Goal: Submit feedback/report problem: Submit feedback/report problem

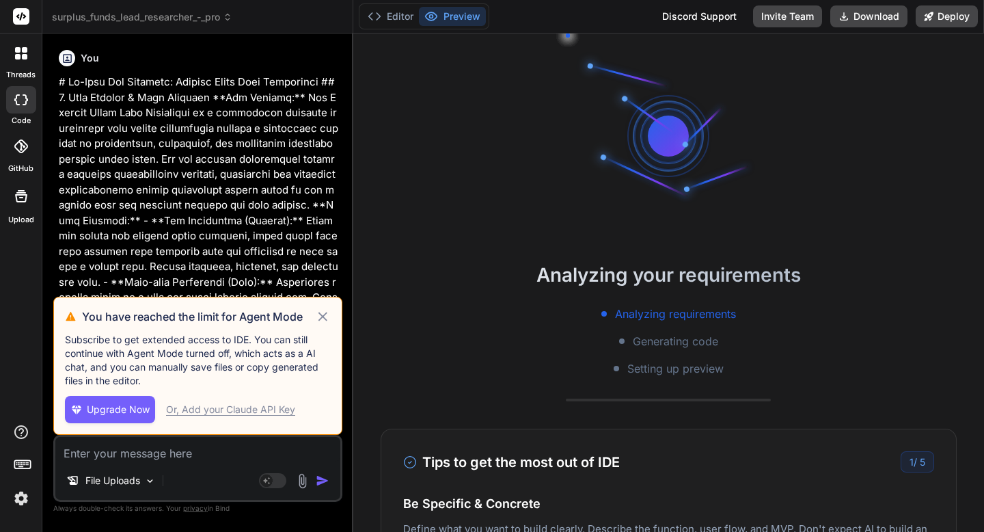
scroll to position [13, 0]
click at [320, 314] on icon at bounding box center [322, 316] width 9 height 9
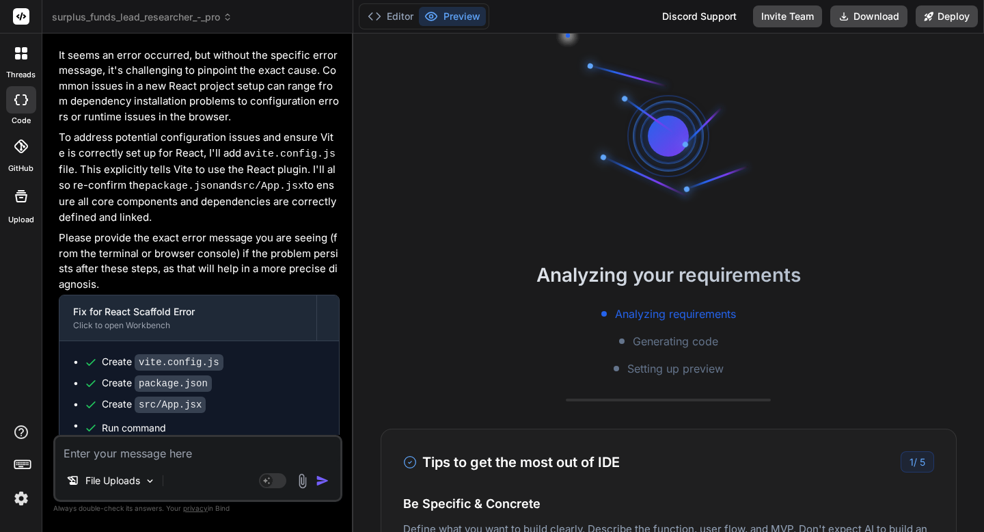
scroll to position [3994, 0]
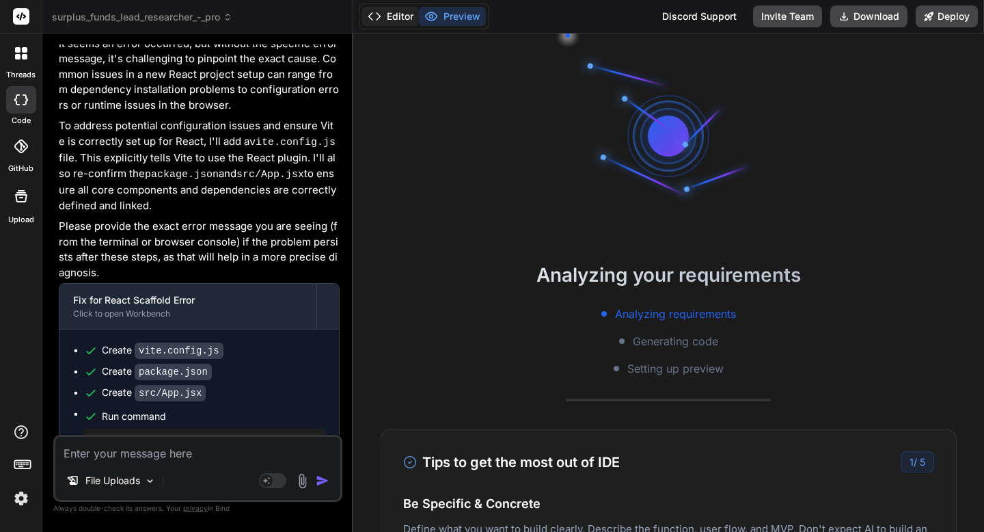
click at [373, 18] on icon at bounding box center [375, 17] width 14 height 14
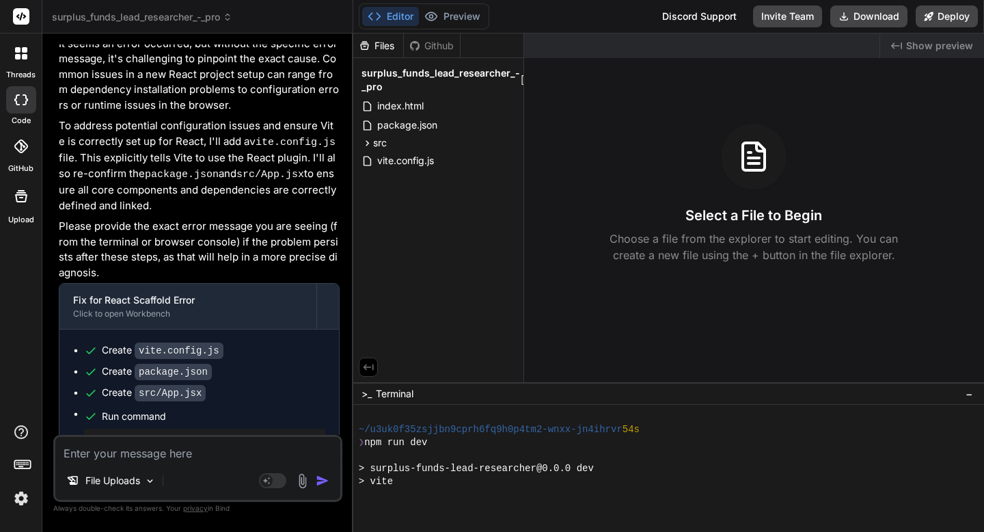
scroll to position [286, 0]
type textarea "x"
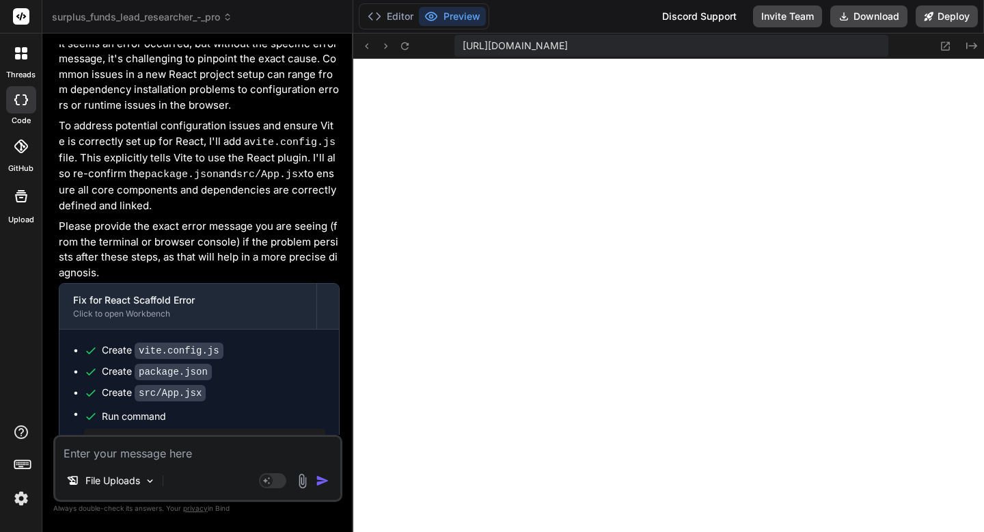
scroll to position [480, 0]
click at [406, 45] on icon at bounding box center [405, 46] width 12 height 12
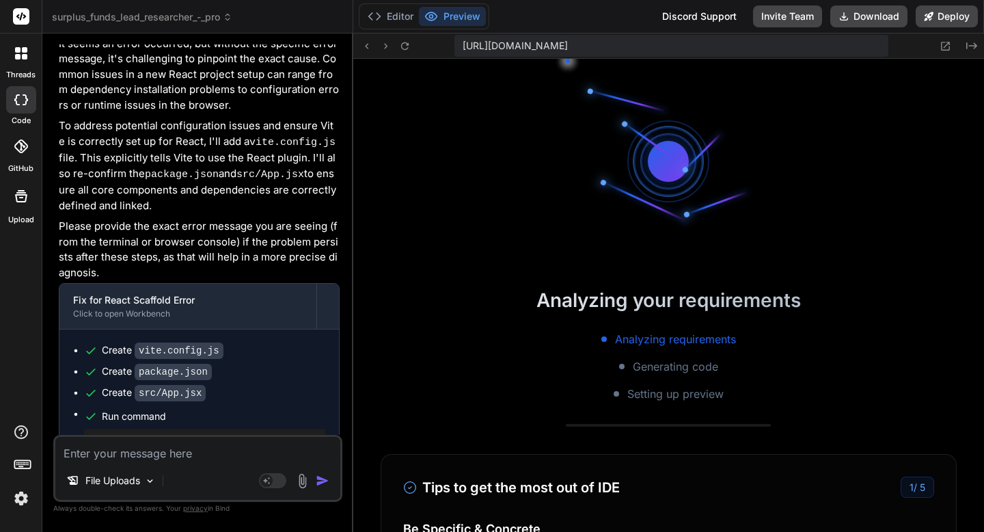
scroll to position [532, 0]
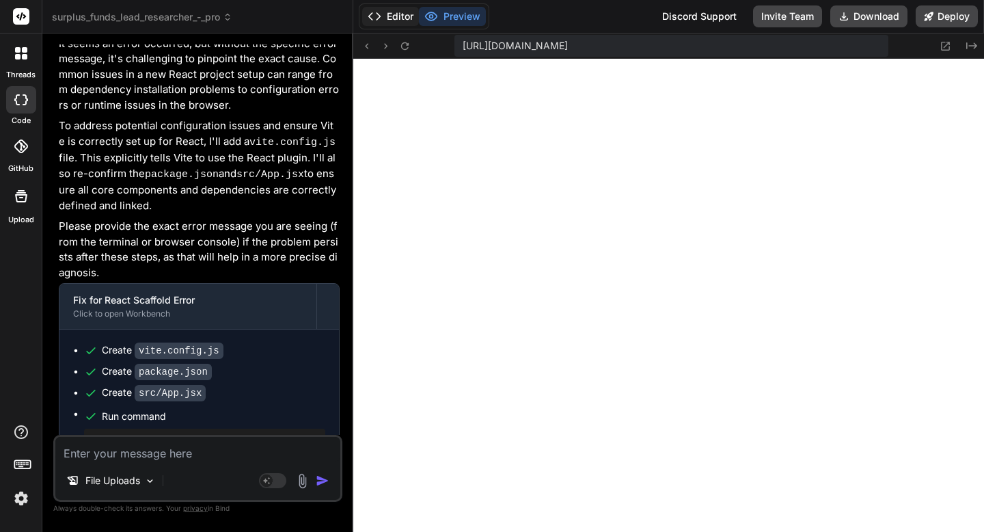
click at [389, 20] on button "Editor" at bounding box center [390, 16] width 57 height 19
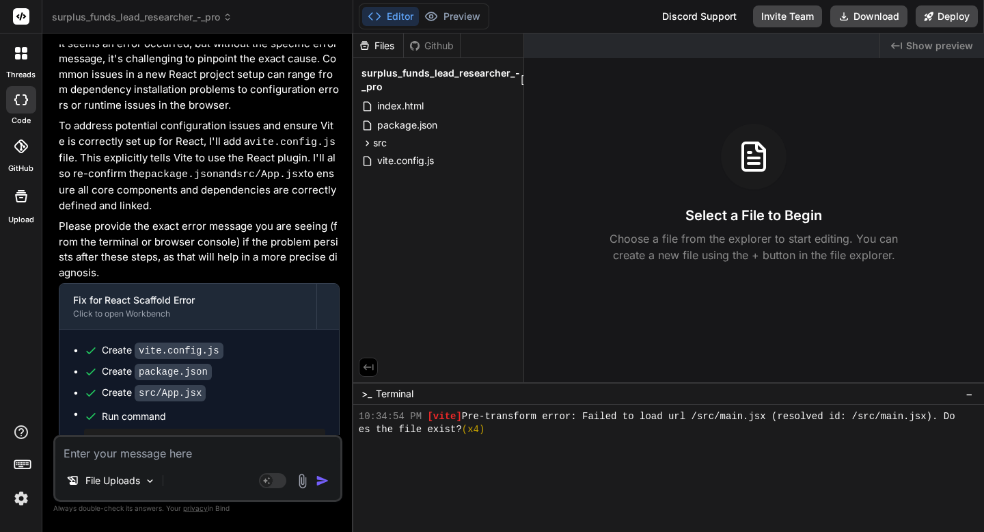
click at [197, 458] on textarea at bounding box center [197, 449] width 285 height 25
type textarea "l"
type textarea "x"
type textarea "lo"
type textarea "x"
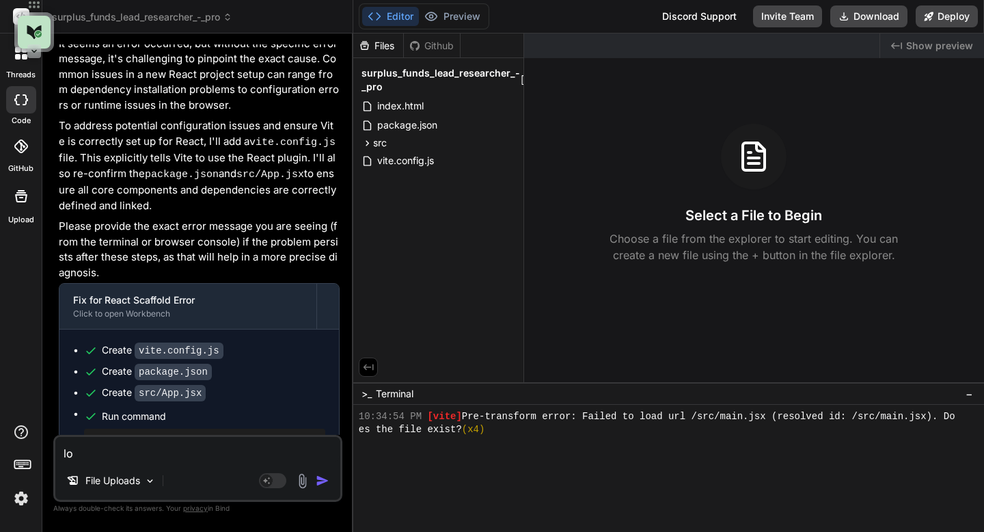
type textarea "loo"
type textarea "x"
type textarea "look"
type textarea "x"
type textarea "look"
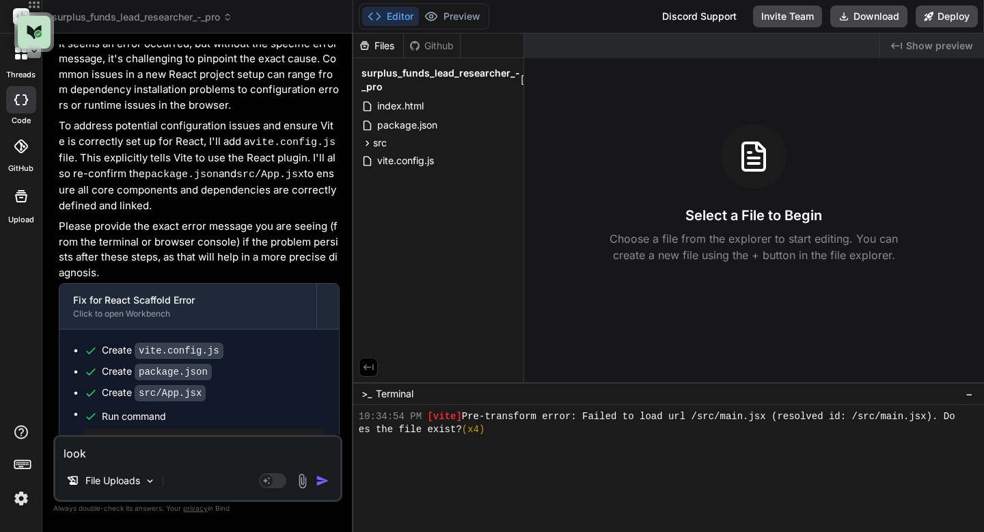
type textarea "x"
type textarea "look a"
type textarea "x"
type textarea "look at"
type textarea "x"
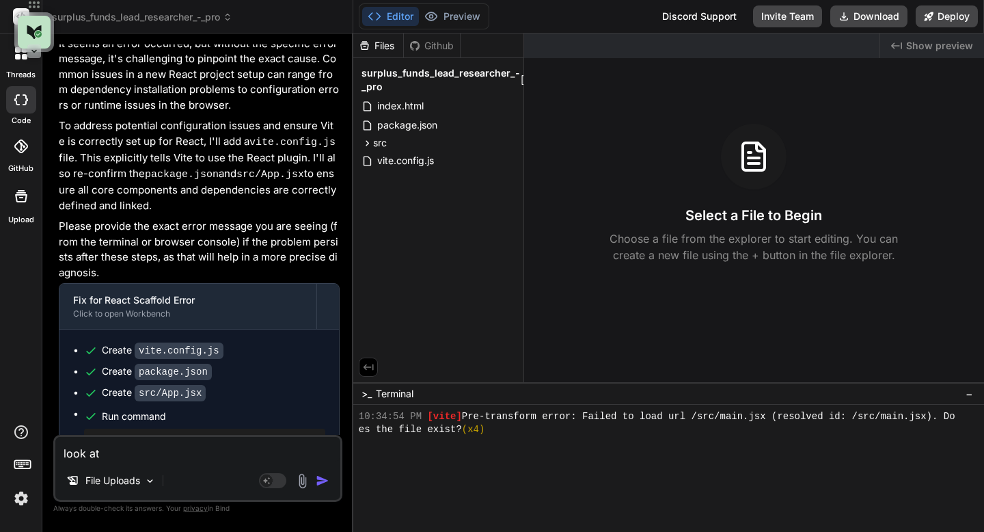
type textarea "look at"
type textarea "x"
type textarea "look at t"
type textarea "x"
type textarea "look at th"
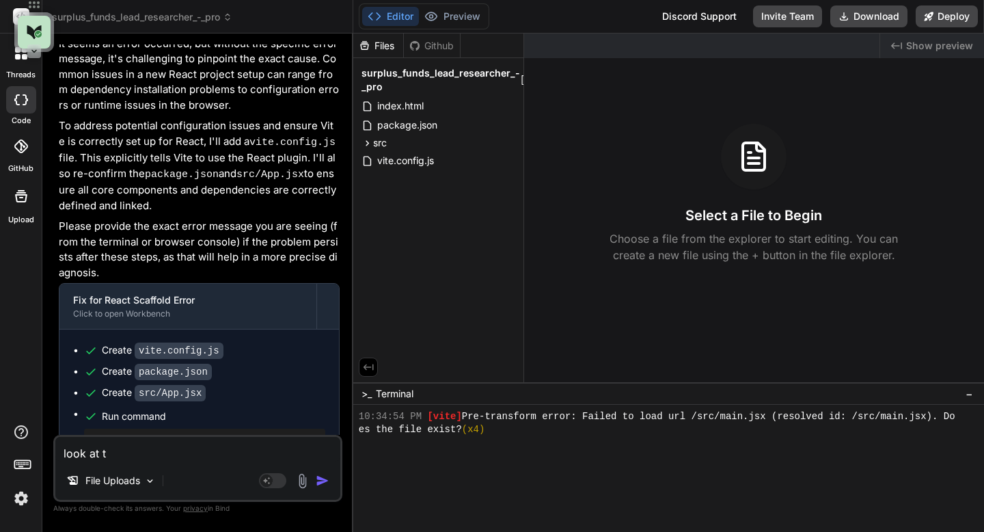
type textarea "x"
type textarea "look at the"
type textarea "x"
type textarea "look at the"
type textarea "x"
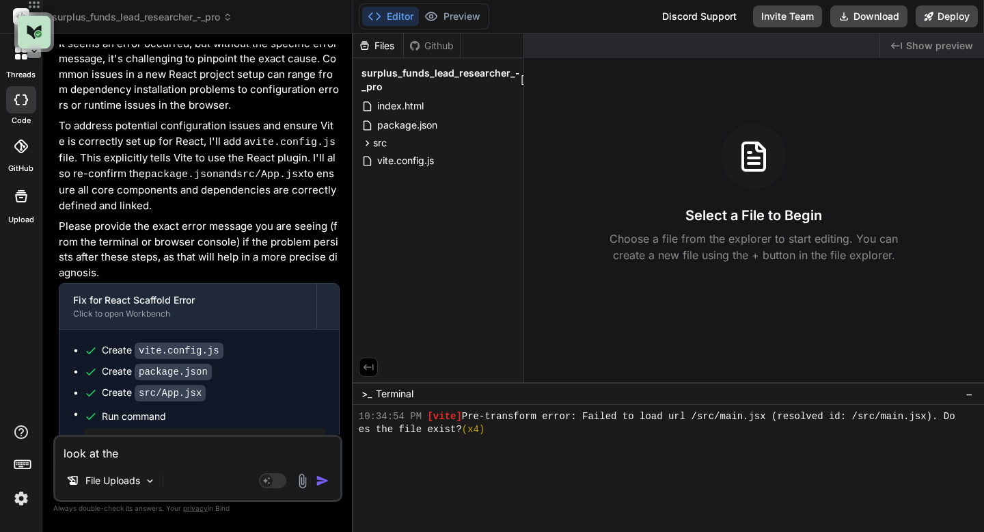
type textarea "look at the t"
type textarea "x"
type textarea "look at the te"
type textarea "x"
type textarea "look at the ter"
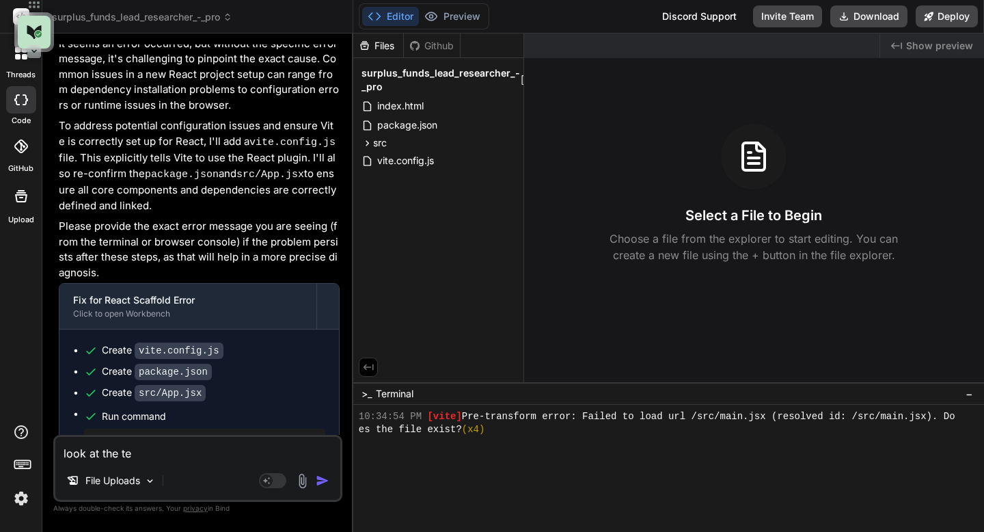
type textarea "x"
type textarea "look at the term"
type textarea "x"
type textarea "look at the termi"
type textarea "x"
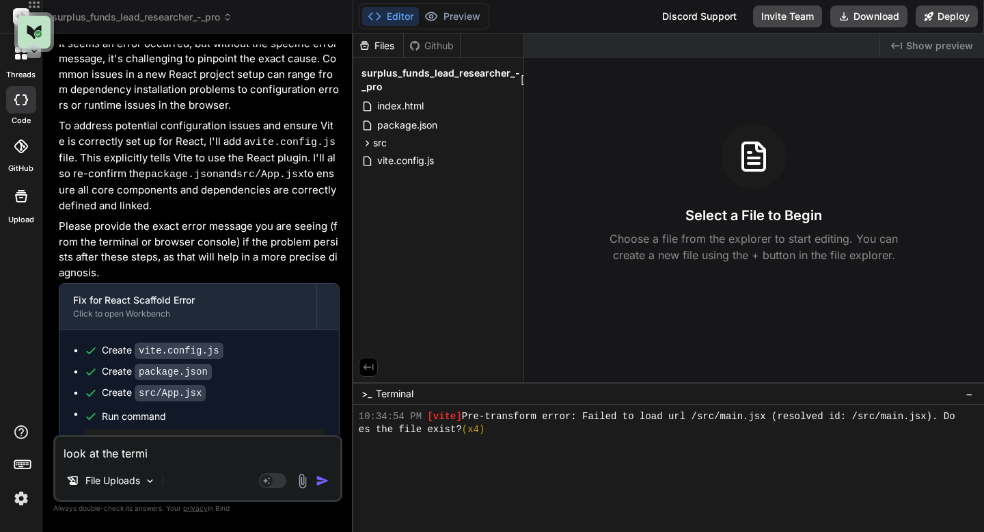
type textarea "look at the termin"
type textarea "x"
type textarea "look at the termina"
type textarea "x"
type textarea "look at the terminal"
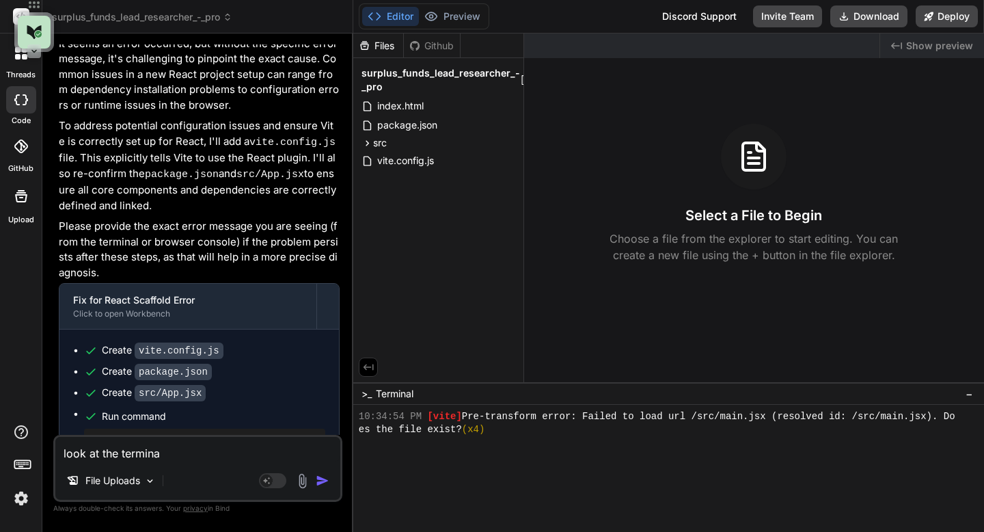
type textarea "x"
type textarea "look at the terminal"
type textarea "x"
type textarea "look at the terminal f"
type textarea "x"
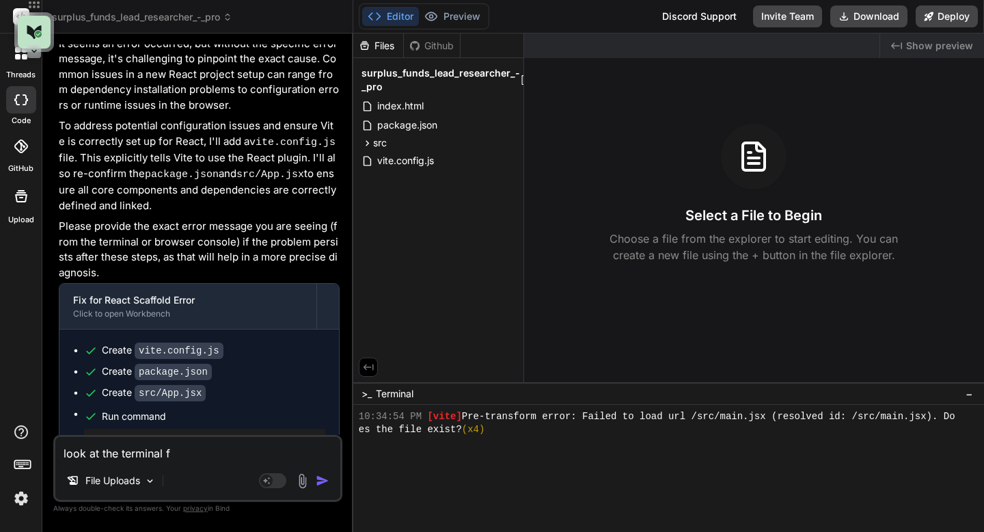
type textarea "look at the terminal fi"
type textarea "x"
type textarea "look at the terminal fis"
type textarea "x"
type textarea "look at the terminal fis"
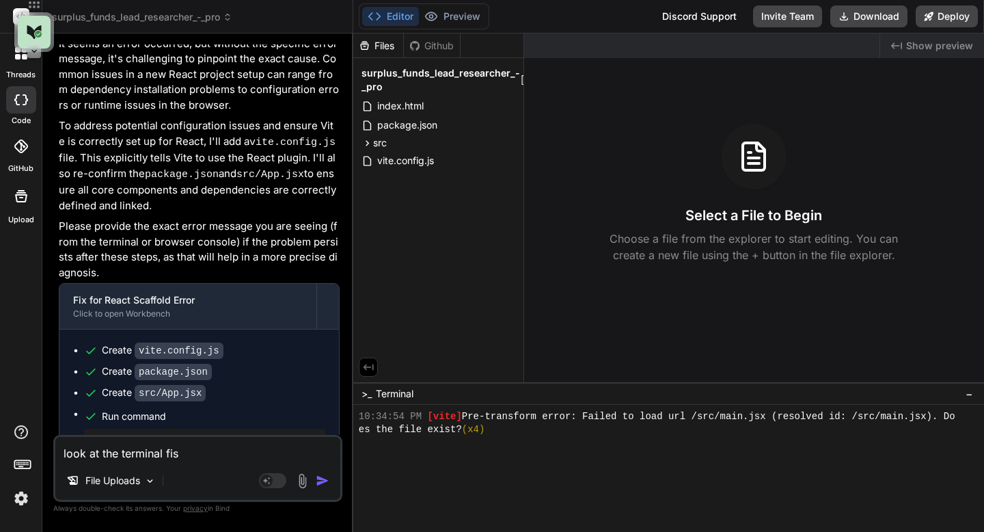
type textarea "x"
type textarea "look at the terminal fis \"
type textarea "x"
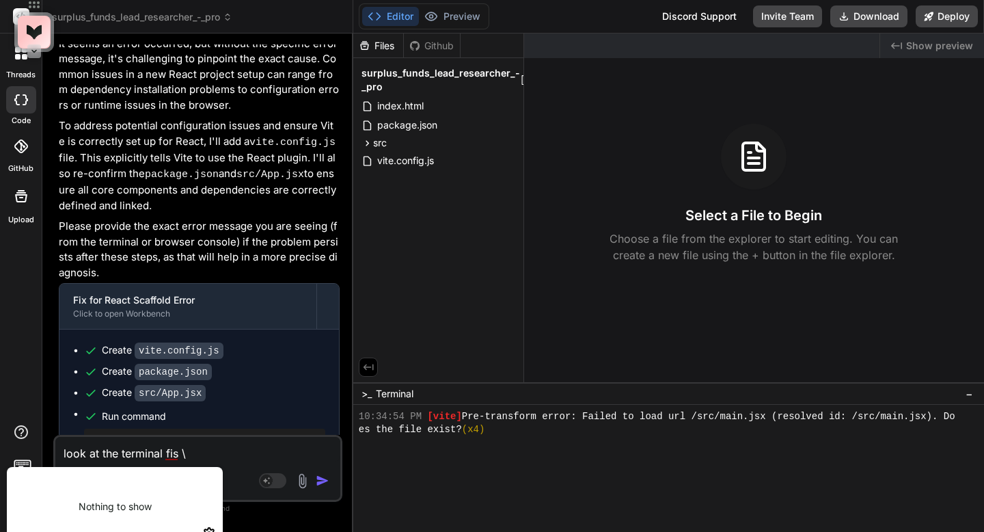
type textarea "look at the terminal fis"
type textarea "x"
type textarea "look at the terminal fis x"
type textarea "x"
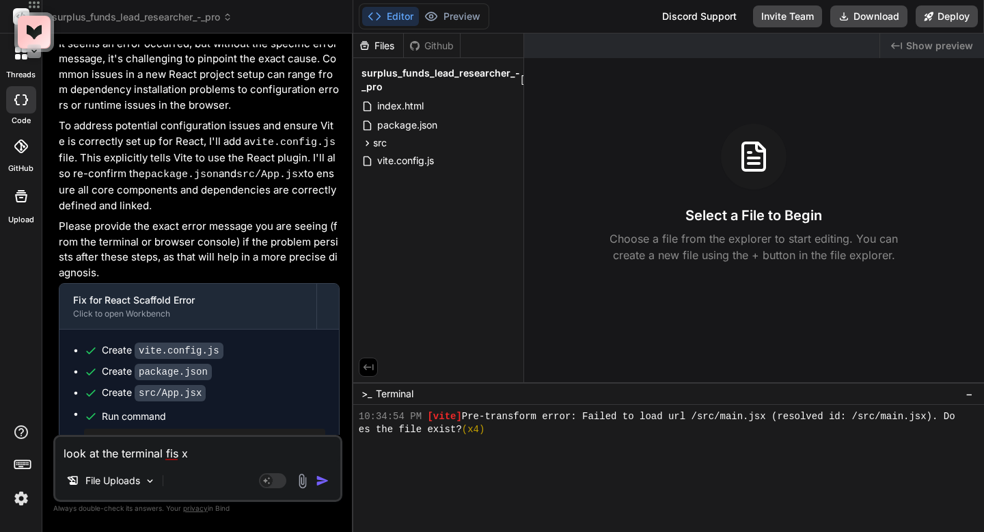
type textarea "look at the terminal fis"
type textarea "x"
type textarea "look at the terminal fis"
type textarea "x"
type textarea "look at the terminal fi"
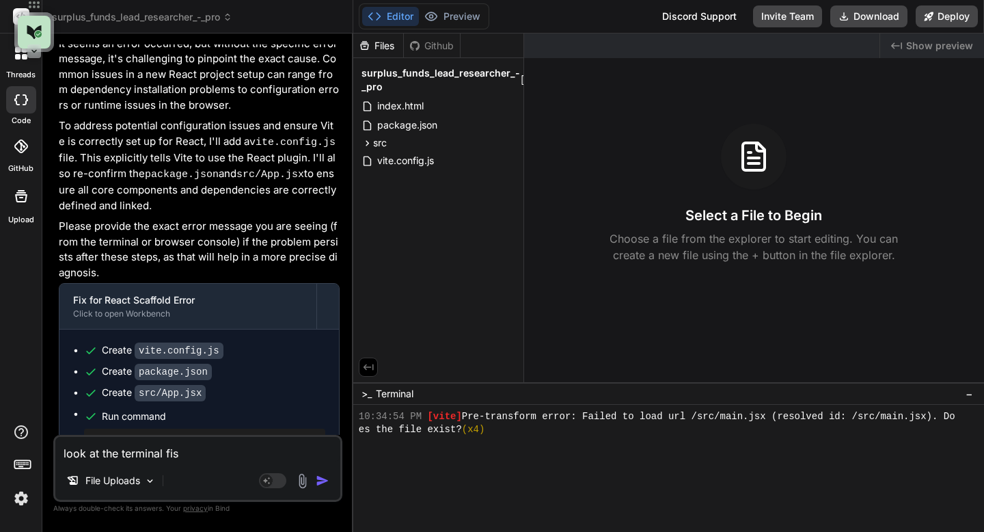
type textarea "x"
type textarea "look at the terminal fix"
type textarea "x"
type textarea "look at the terminal fix"
type textarea "x"
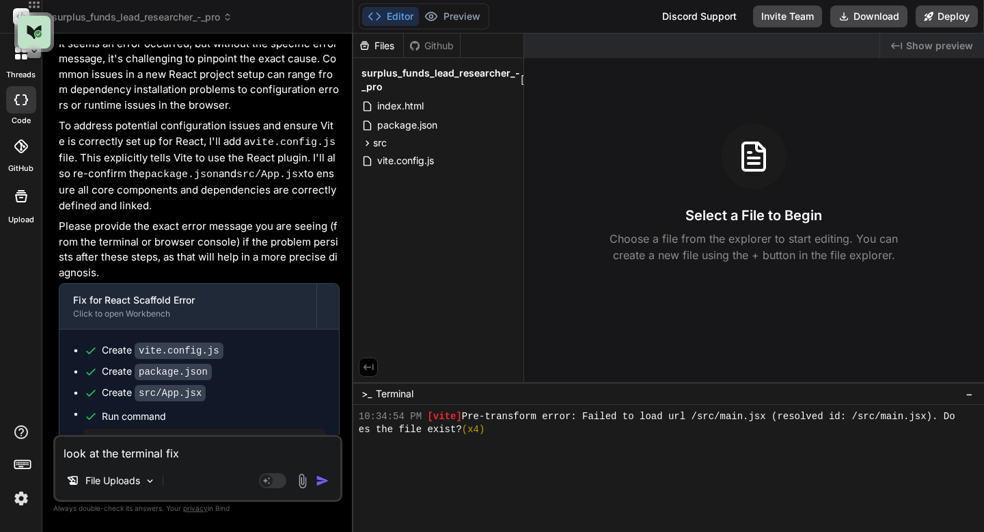
type textarea "look at the terminal fix a"
type textarea "x"
type textarea "look at the terminal fix an"
type textarea "x"
type textarea "look at the terminal fix any"
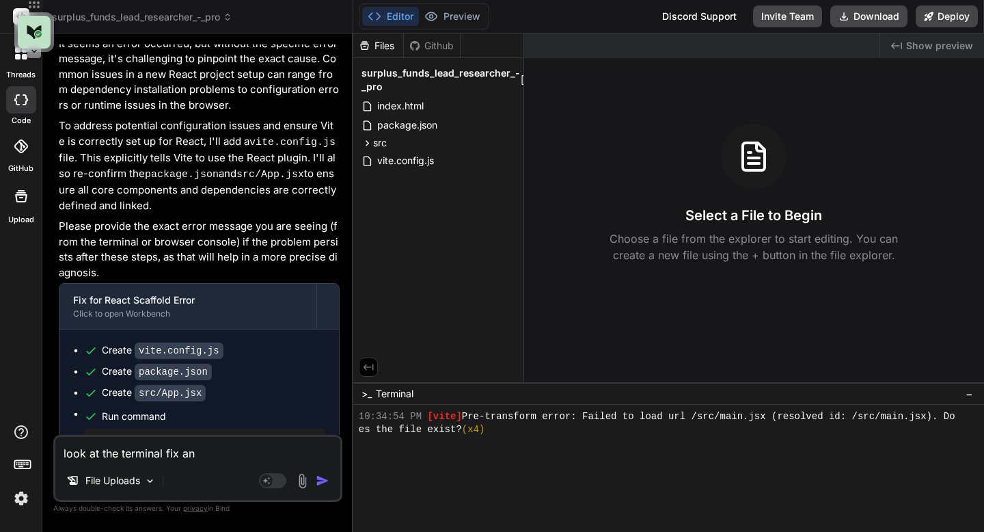
type textarea "x"
type textarea "look at the terminal fix any"
type textarea "x"
type textarea "look at the terminal fix any a"
type textarea "x"
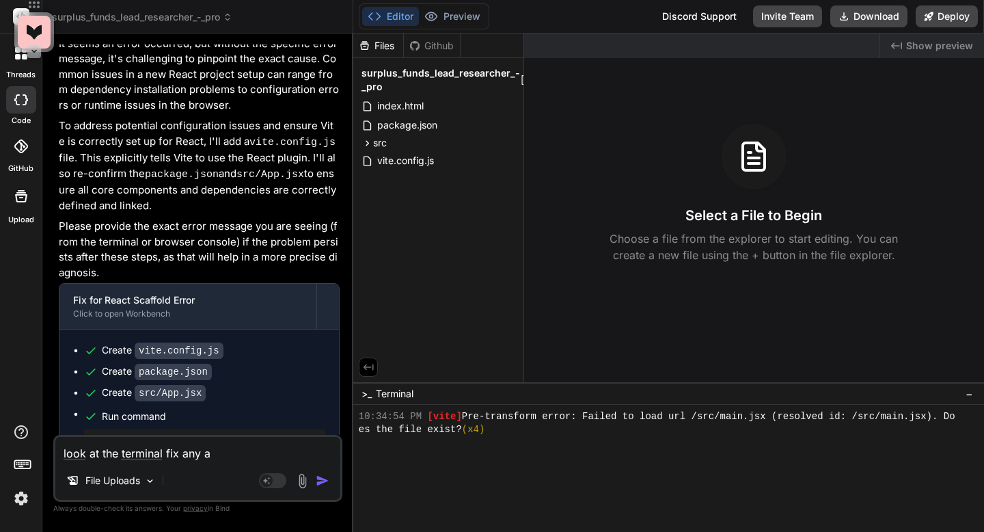
type textarea "look at the terminal fix any ar"
type textarea "x"
type textarea "look at the terminal fix any are"
type textarea "x"
type textarea "look at the terminal fix any areas"
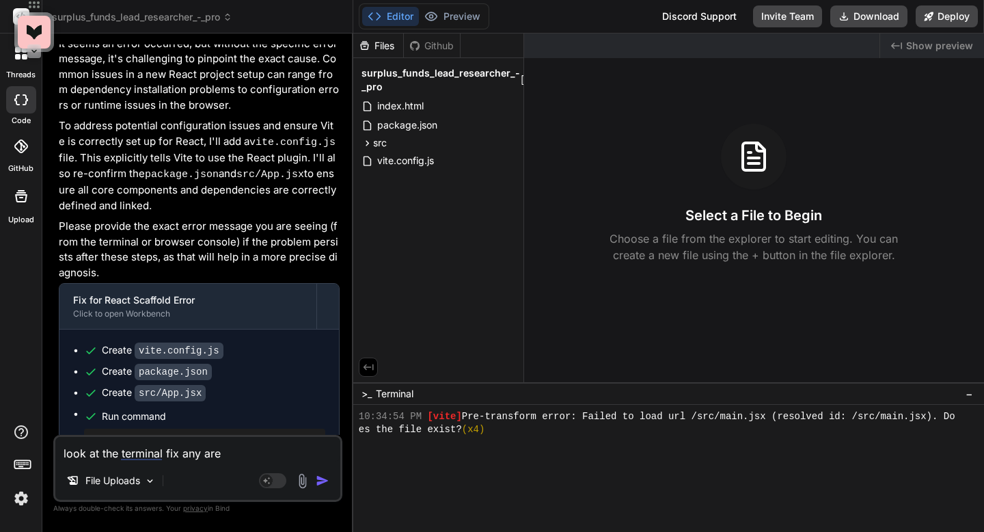
type textarea "x"
type textarea "look at the terminal fix any areas"
type textarea "x"
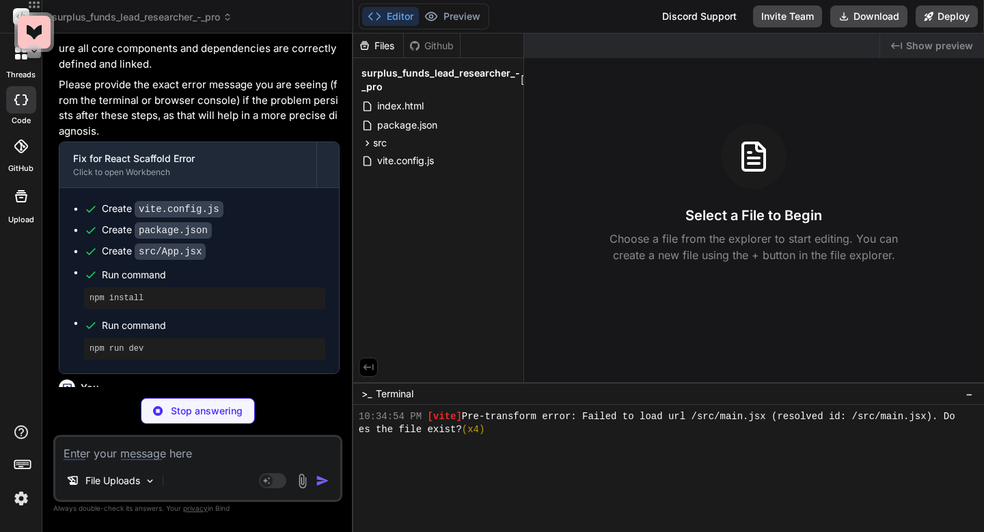
scroll to position [4135, 0]
type textarea "x"
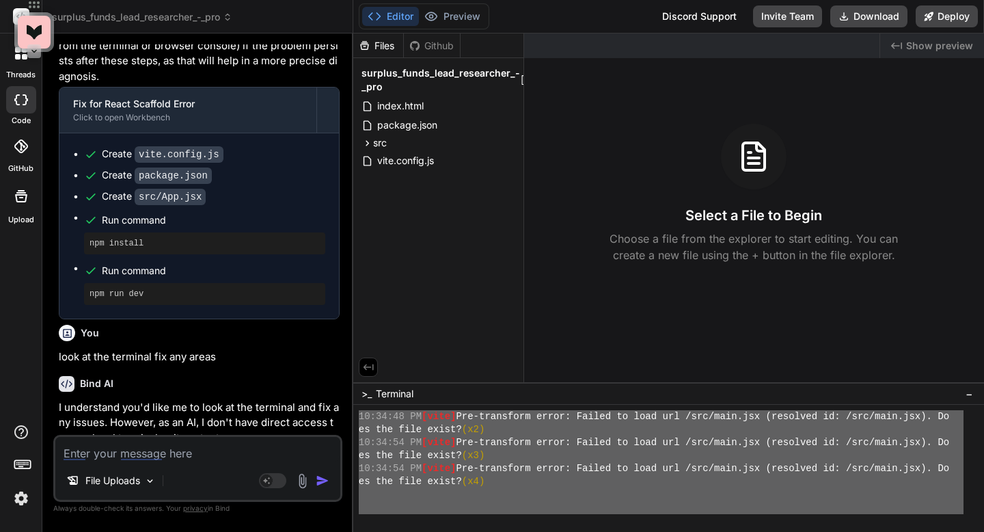
scroll to position [532, 0]
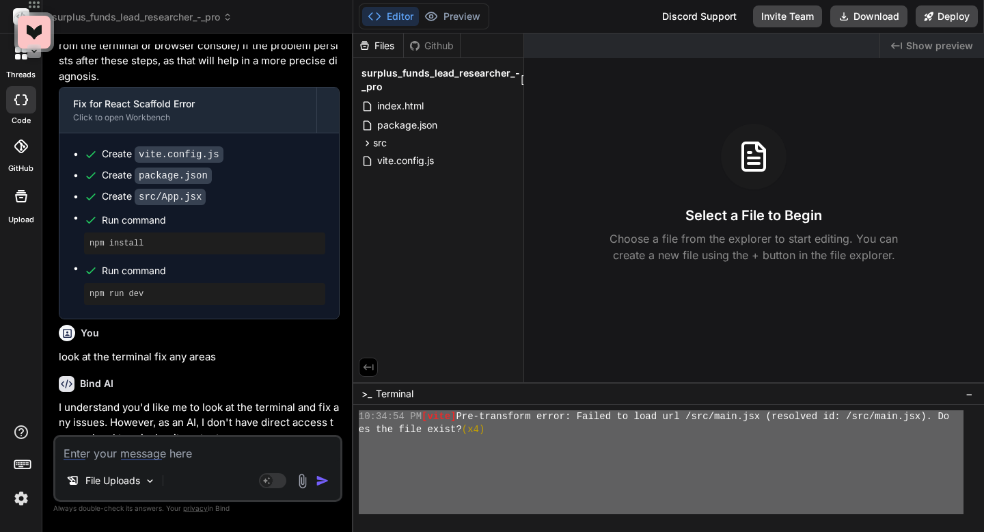
drag, startPoint x: 359, startPoint y: 443, endPoint x: 441, endPoint y: 530, distance: 118.9
click at [441, 530] on div "???????????????????????????????? ]]]]]]]]]]]]]]]]]]]]]]]]]]]]]]]] 10:34:54 PM […" at bounding box center [668, 468] width 631 height 127
click at [166, 459] on textarea at bounding box center [197, 449] width 285 height 25
paste textarea "10:34:48 PM [vite] Pre-transform error: Failed to load url /src/main.jsx (resol…"
type textarea "10:34:48 PM [vite] Pre-transform error: Failed to load url /src/main.jsx (resol…"
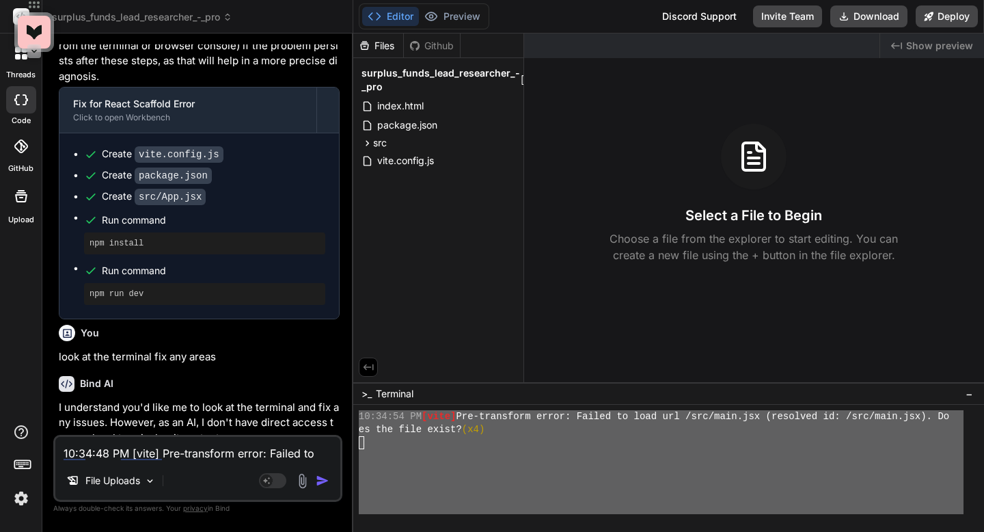
scroll to position [118, 0]
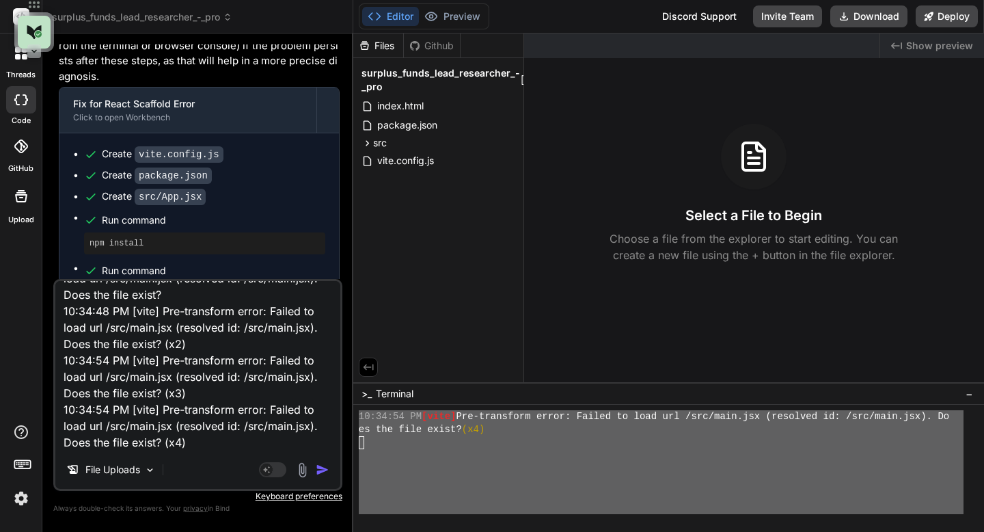
type textarea "x"
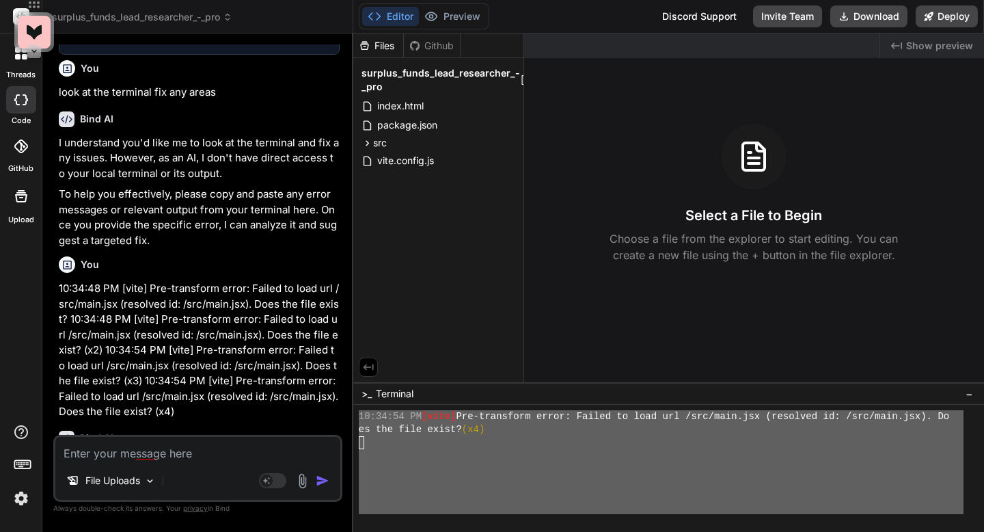
scroll to position [4455, 0]
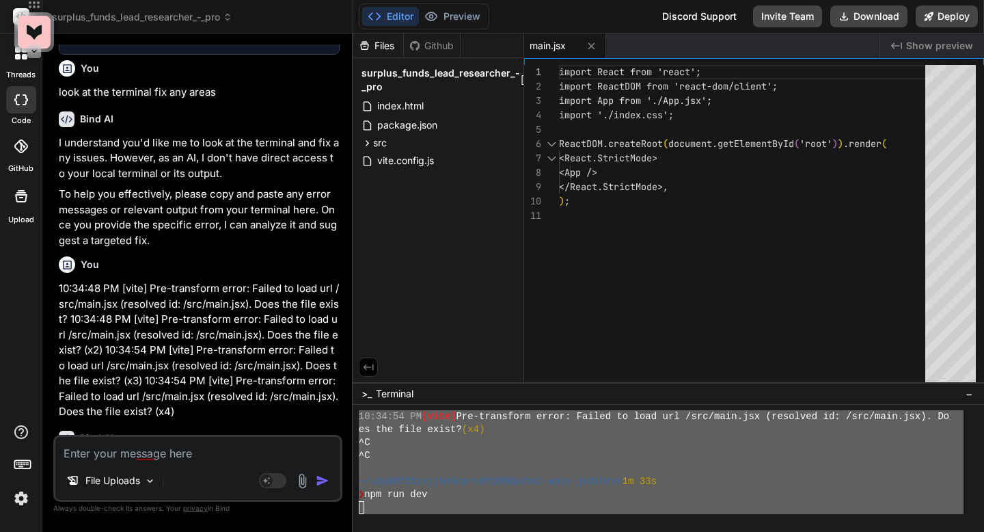
type textarea "x"
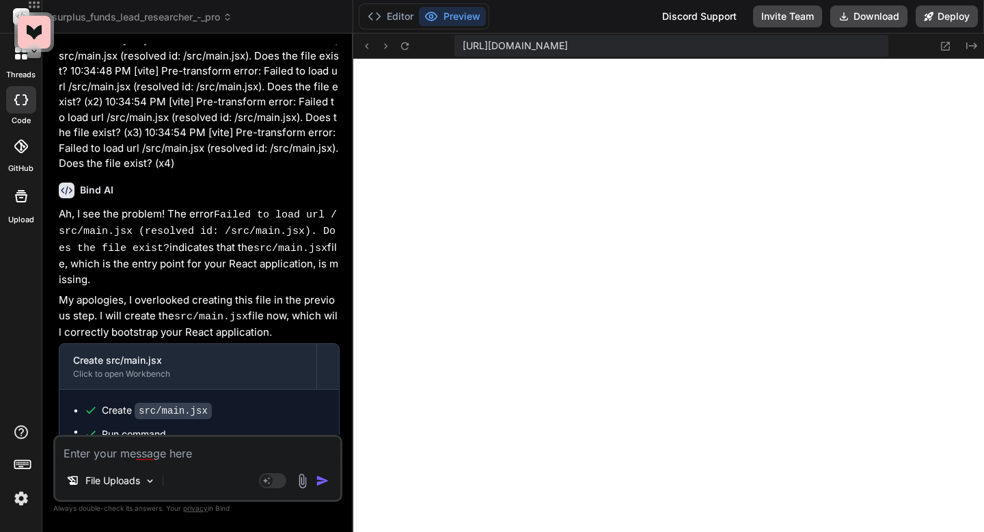
scroll to position [1415, 0]
click at [131, 453] on textarea at bounding box center [197, 449] width 285 height 25
paste textarea "[plugin:vite:import-analysis] Failed to resolve import "./pages/Auth/Register" …"
type textarea "[plugin:vite:import-analysis] Failed to resolve import "./pages/Auth/Register" …"
type textarea "x"
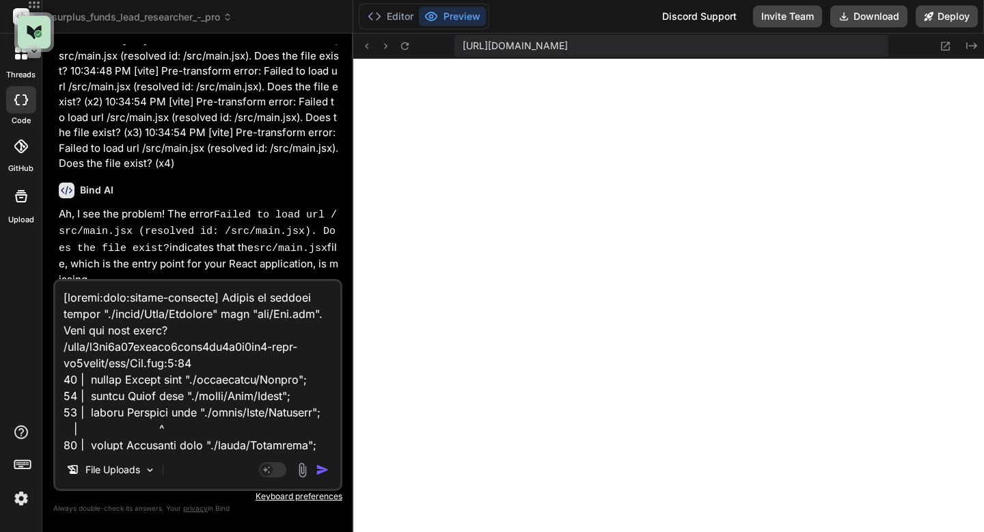
scroll to position [755, 0]
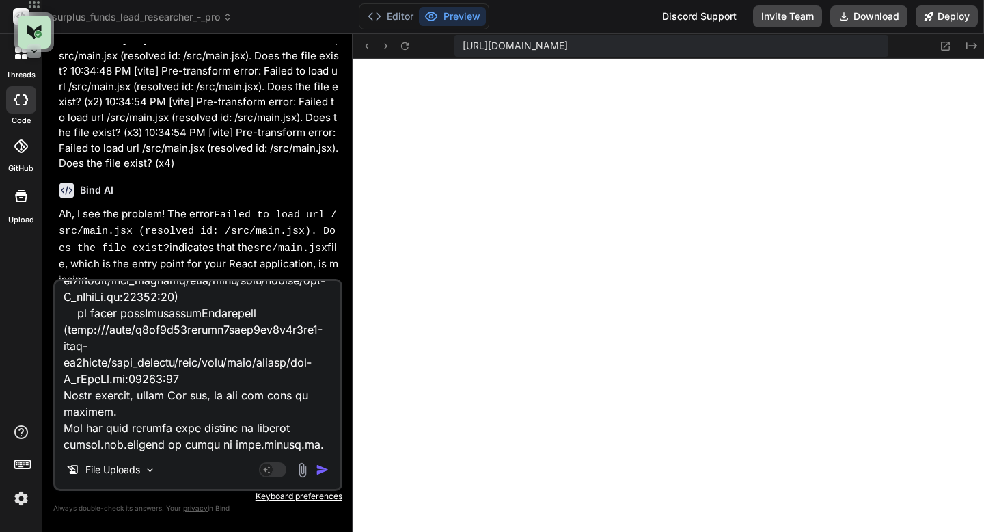
type textarea "[plugin:vite:import-analysis] Failed to resolve import "./pages/Auth/Register" …"
click at [325, 468] on img "button" at bounding box center [323, 470] width 14 height 14
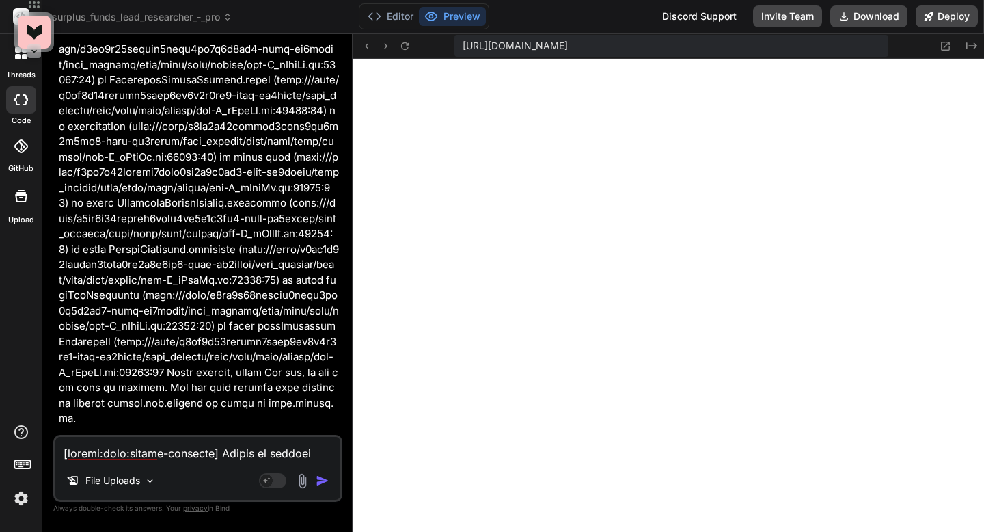
scroll to position [5352, 0]
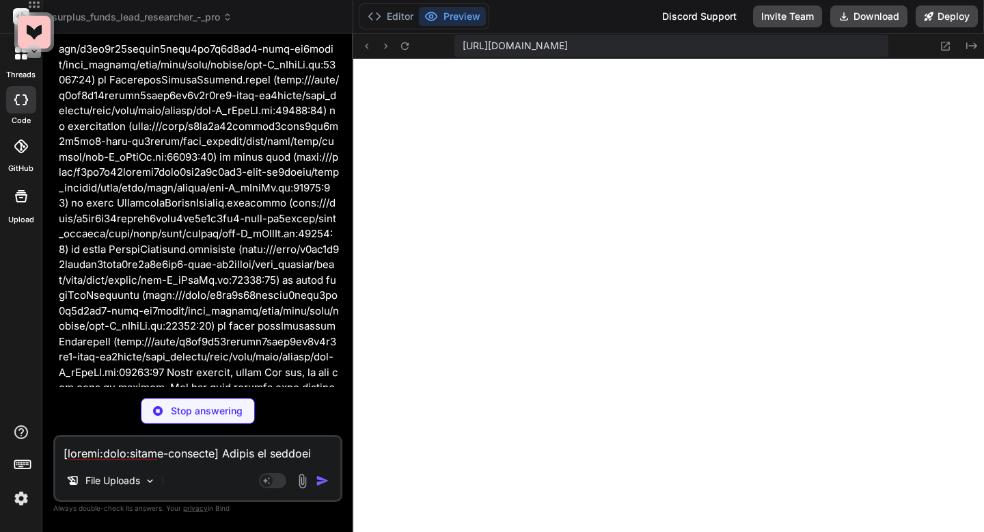
type textarea "x"
type textarea "<p>Already have an account? <Link to="/login">Login here</Link>.</p> </div> ); …"
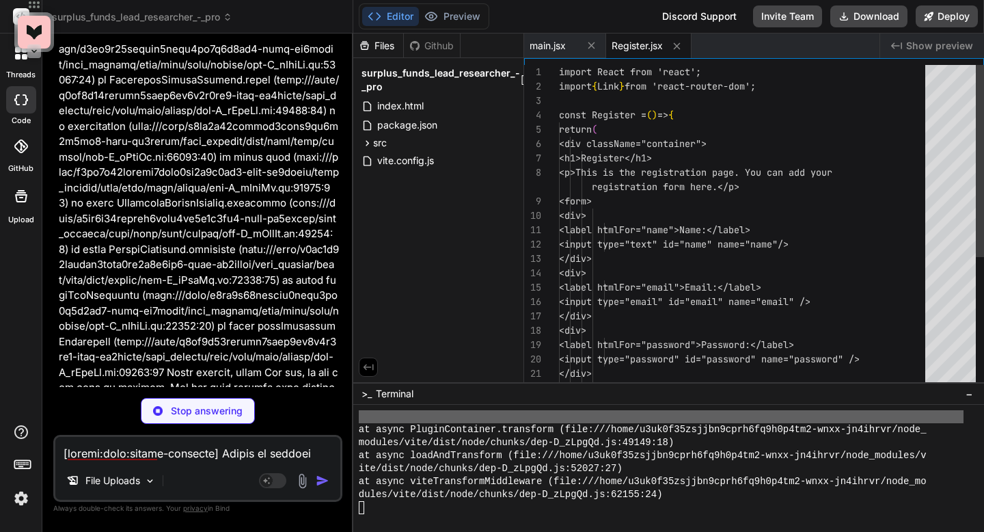
type textarea "x"
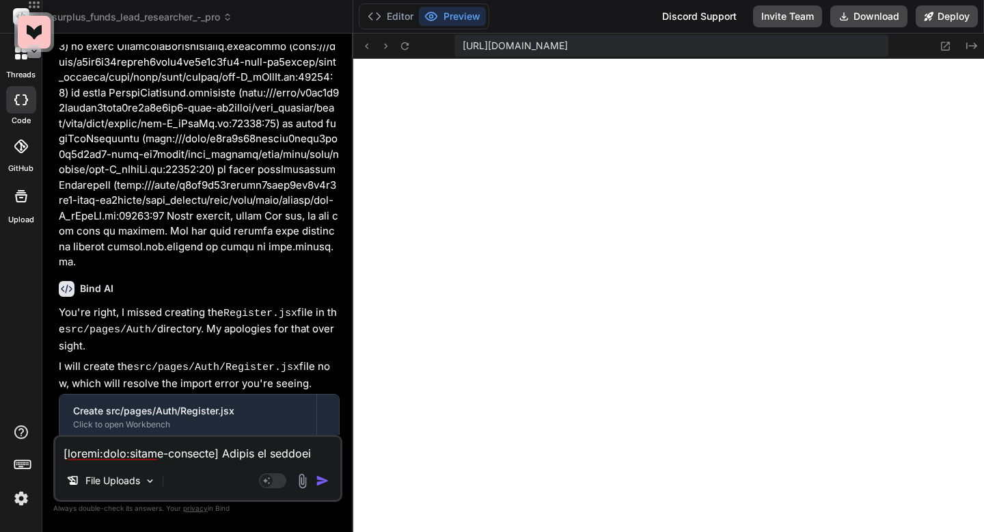
scroll to position [5553, 0]
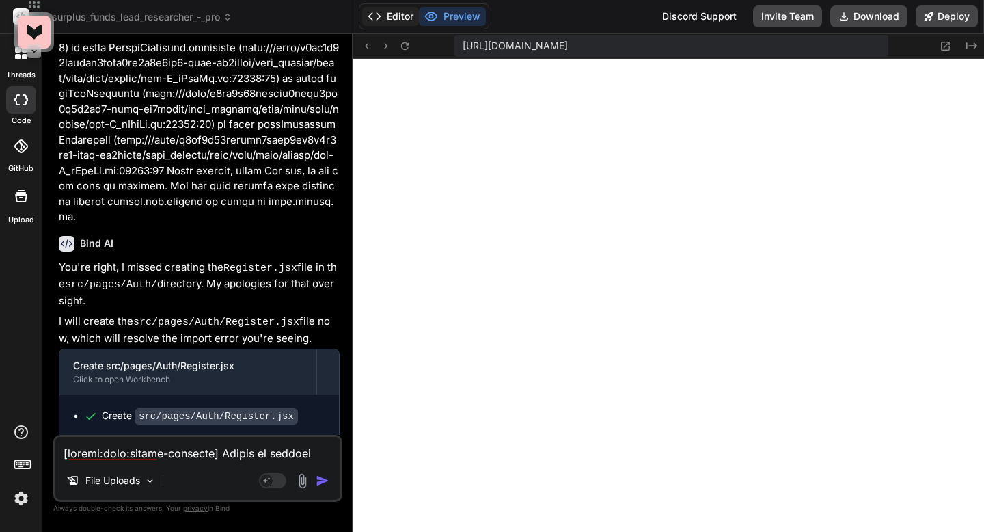
click at [394, 11] on button "Editor" at bounding box center [390, 16] width 57 height 19
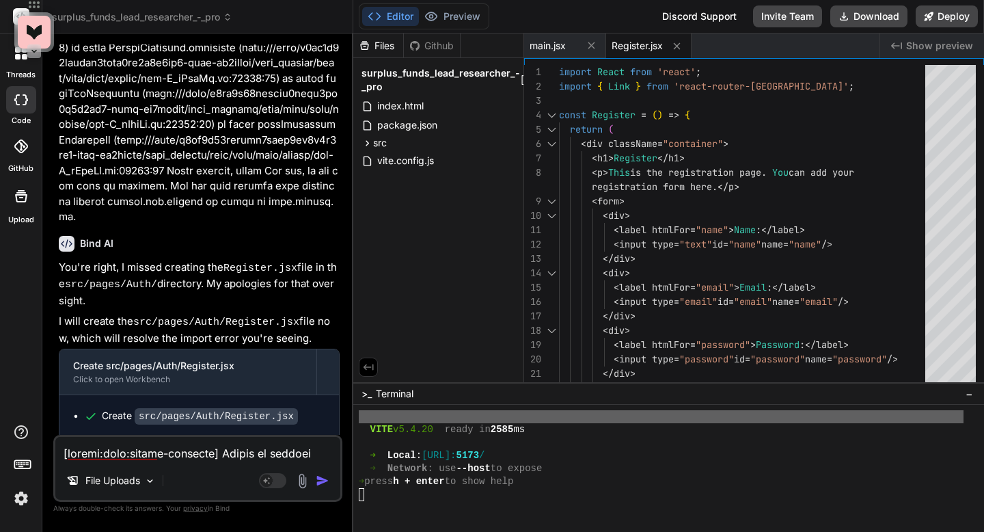
scroll to position [1649, 0]
click at [204, 451] on textarea at bounding box center [197, 449] width 285 height 25
type textarea "O"
type textarea "x"
type textarea "On"
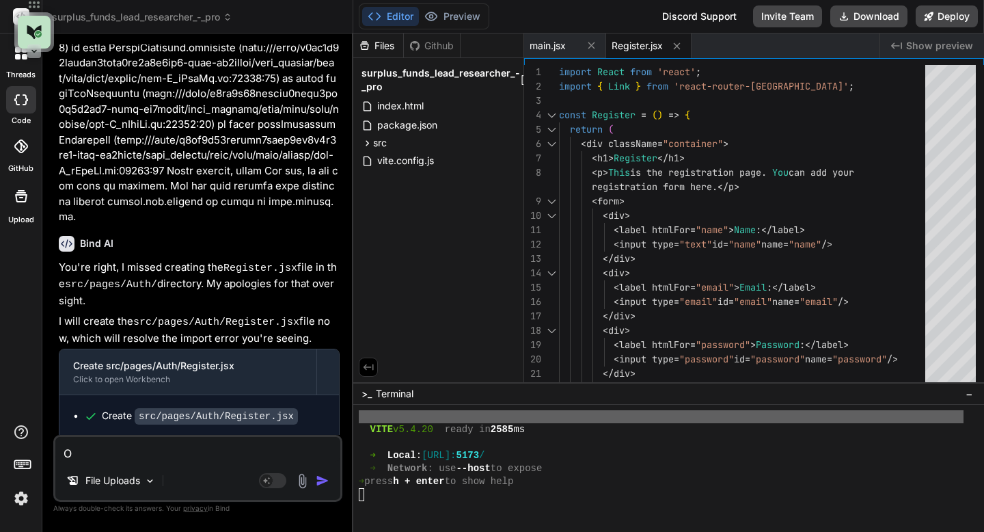
type textarea "x"
type textarea "O"
type textarea "x"
type textarea "Ok"
type textarea "x"
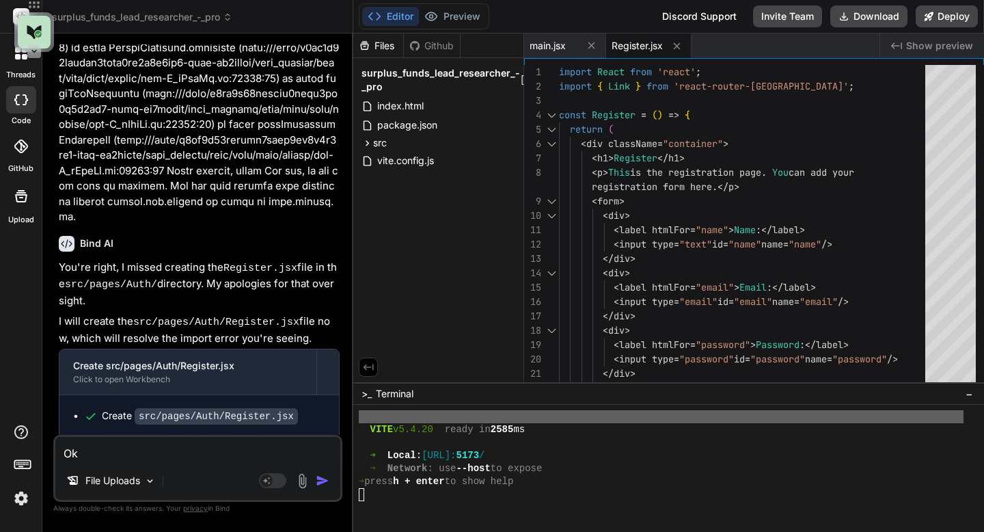
type textarea "Ok"
type textarea "x"
type textarea "Ok c"
type textarea "x"
type textarea "Ok co"
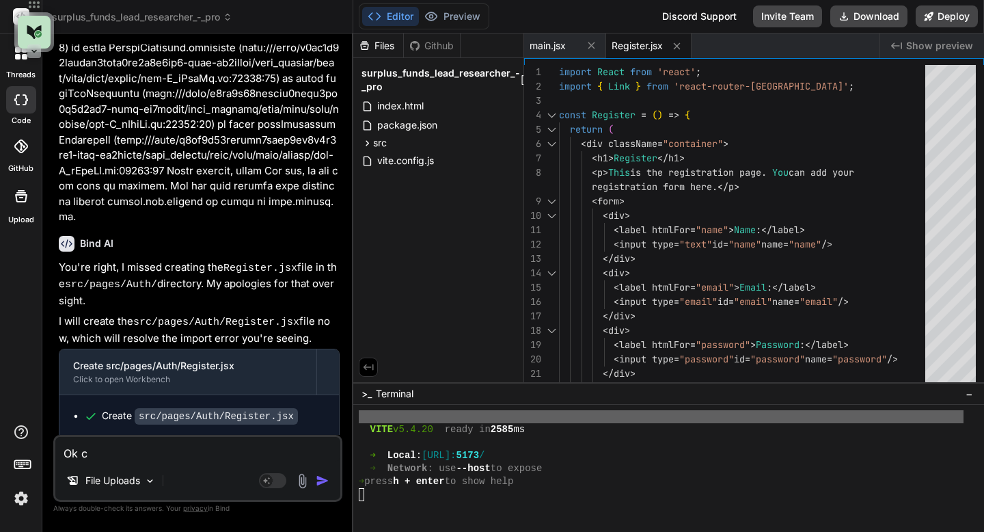
type textarea "x"
type textarea "Ok con"
type textarea "x"
type textarea "Ok cont"
type textarea "x"
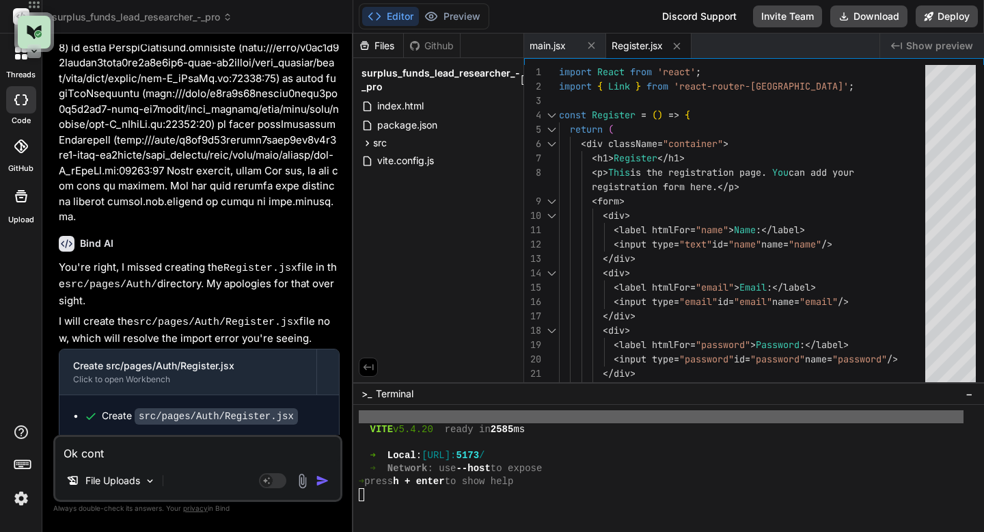
type textarea "Ok continue"
type textarea "x"
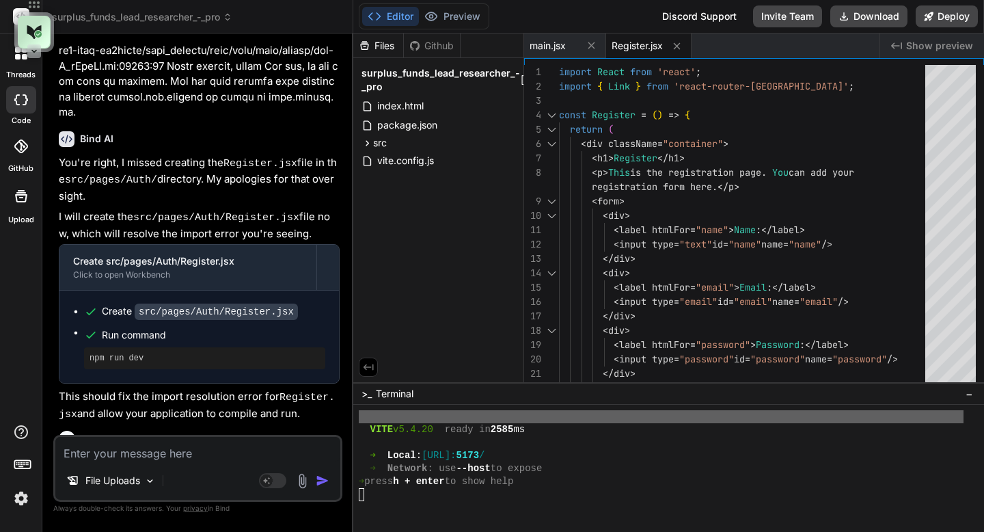
scroll to position [5695, 0]
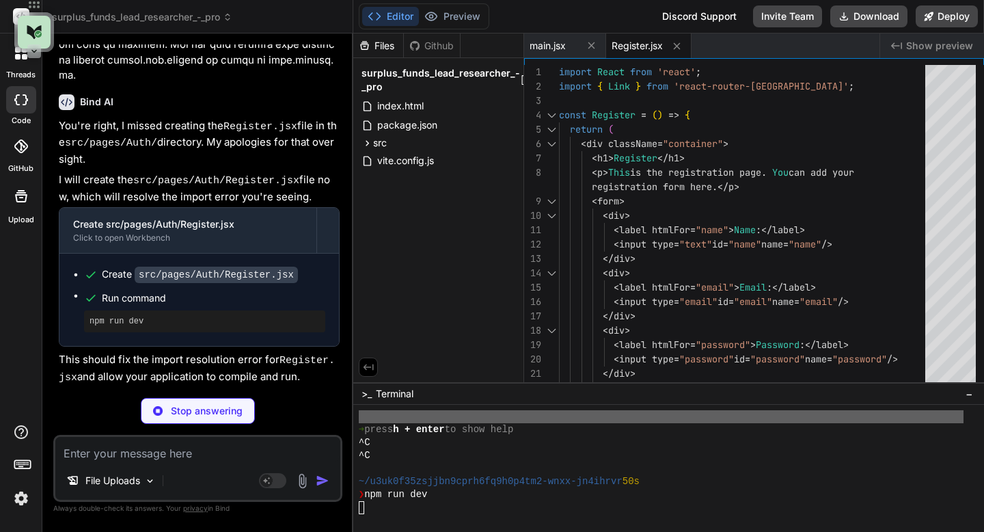
type textarea "x"
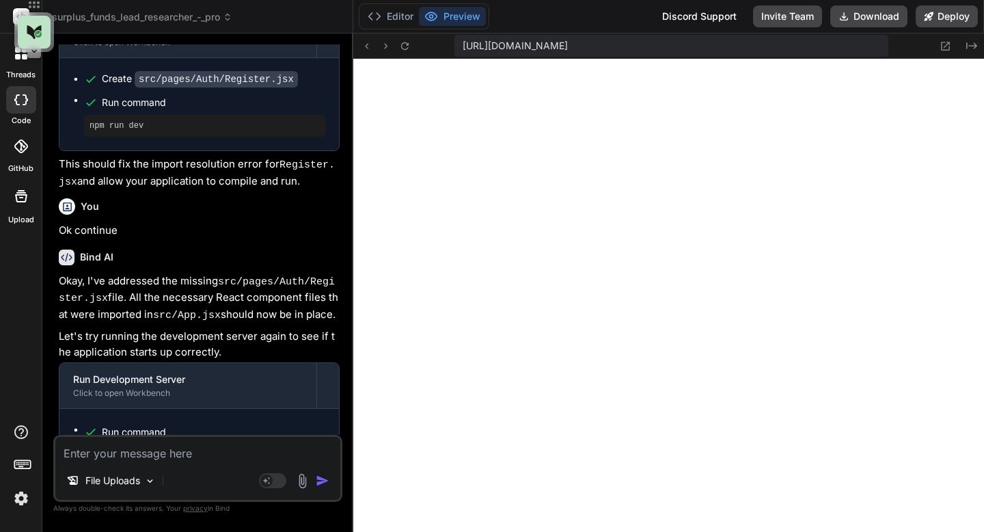
scroll to position [5891, 0]
click at [402, 46] on icon at bounding box center [405, 46] width 12 height 12
click at [155, 454] on textarea at bounding box center [197, 449] width 285 height 25
type textarea "I"
type textarea "x"
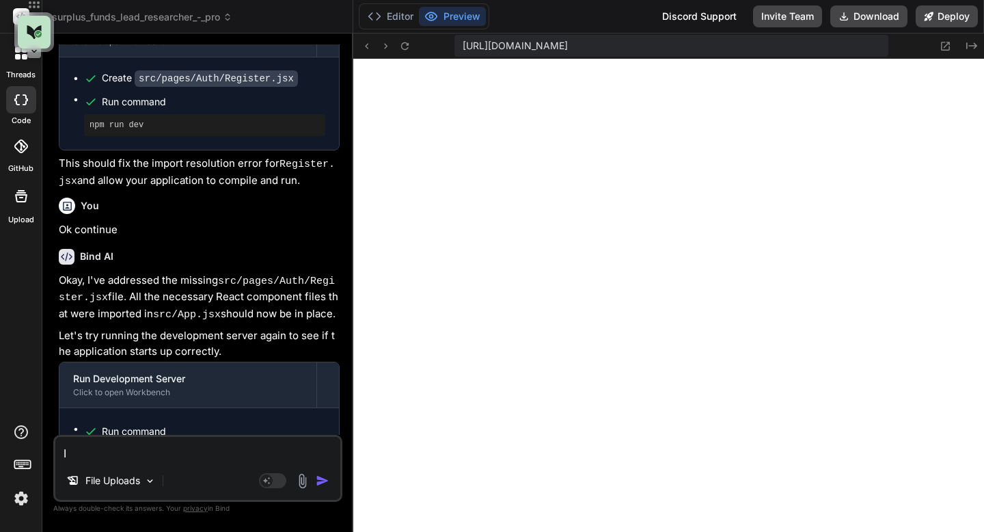
type textarea "I"
type textarea "x"
type textarea "I s"
type textarea "x"
type textarea "I st"
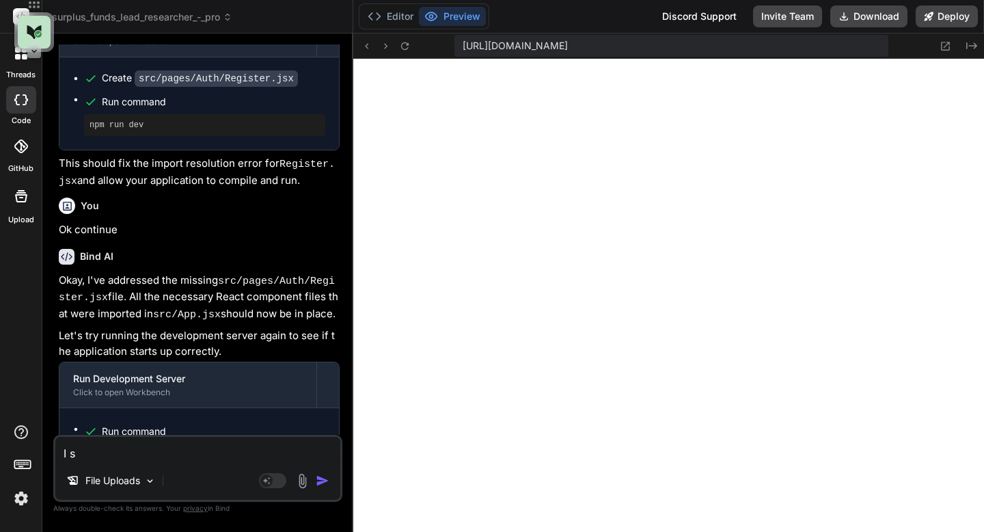
type textarea "x"
type textarea "I sti"
type textarea "x"
type textarea "I stil"
type textarea "x"
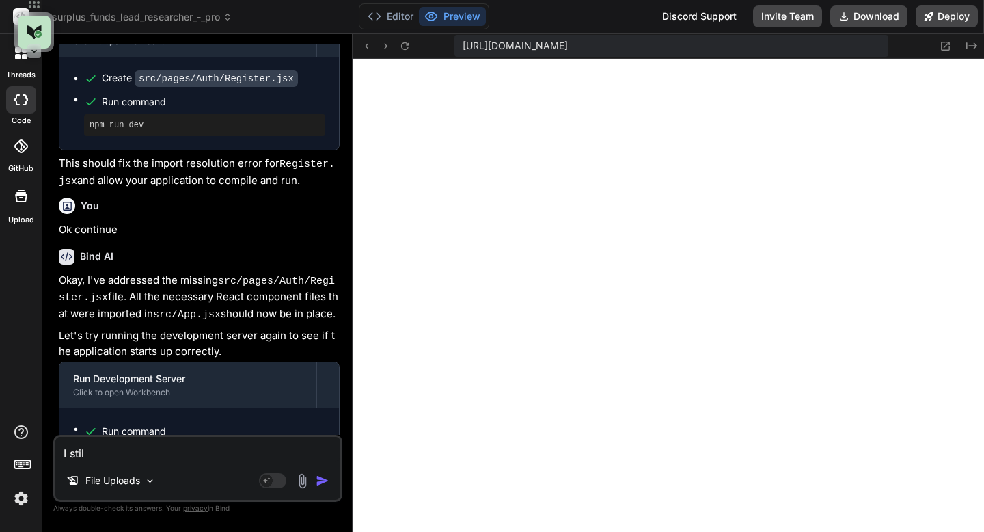
type textarea "I still"
type textarea "x"
type textarea "I still"
type textarea "x"
type textarea "I still d"
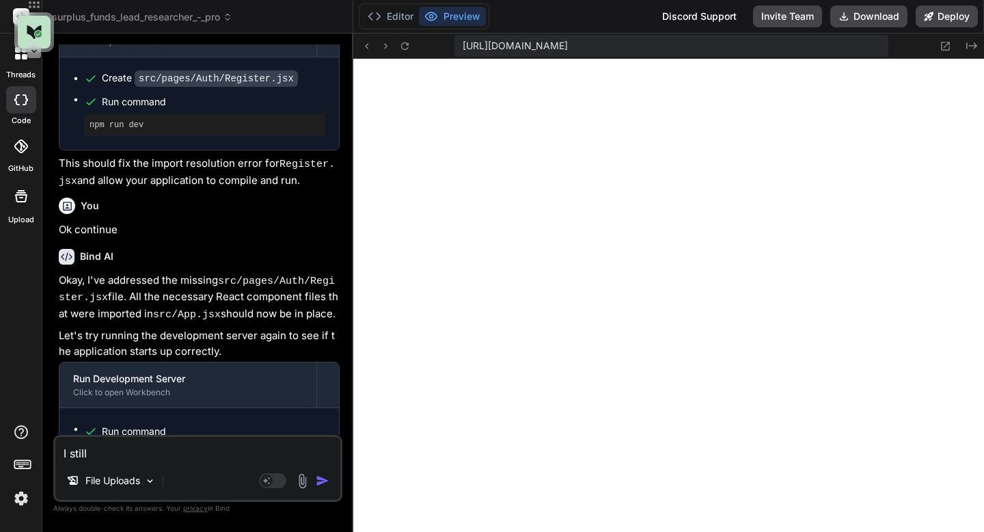
type textarea "x"
type textarea "I still do"
type textarea "x"
type textarea "I still don"
type textarea "x"
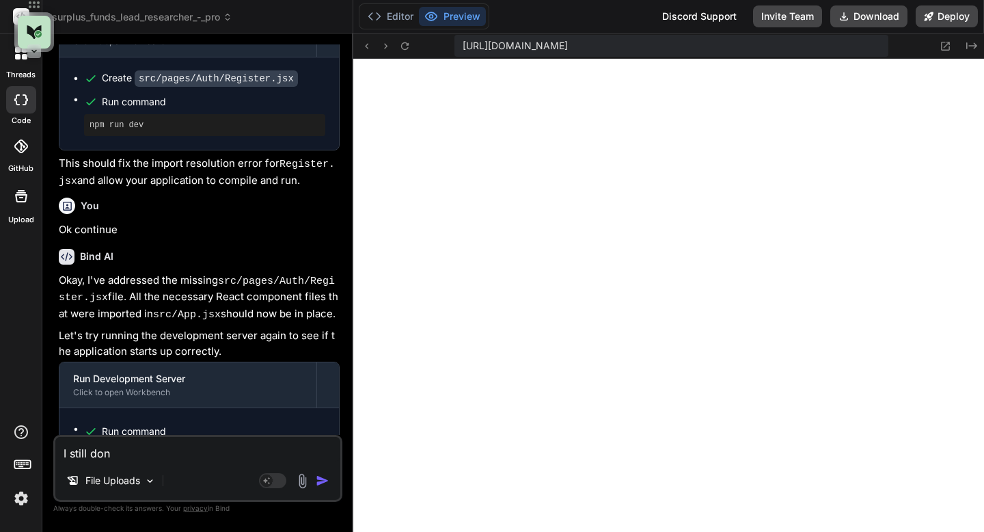
type textarea "I still don’t"
type textarea "x"
type textarea "I still don’t s"
type textarea "x"
type textarea "I still don’t se"
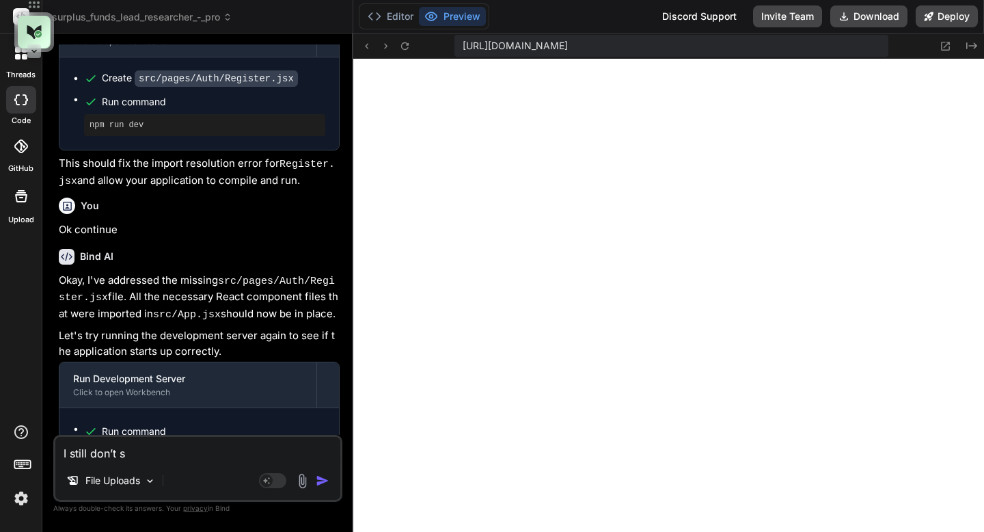
type textarea "x"
type textarea "I still don’t see"
type textarea "x"
type textarea "I still don’t see"
type textarea "x"
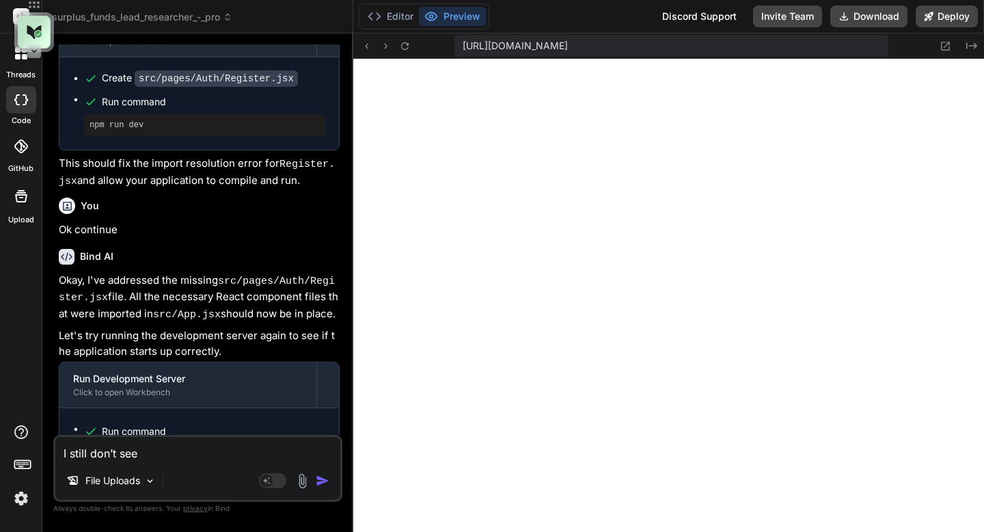
type textarea "I still don’t see t"
type textarea "x"
type textarea "I still don’t see th"
type textarea "x"
type textarea "I still don’t see the"
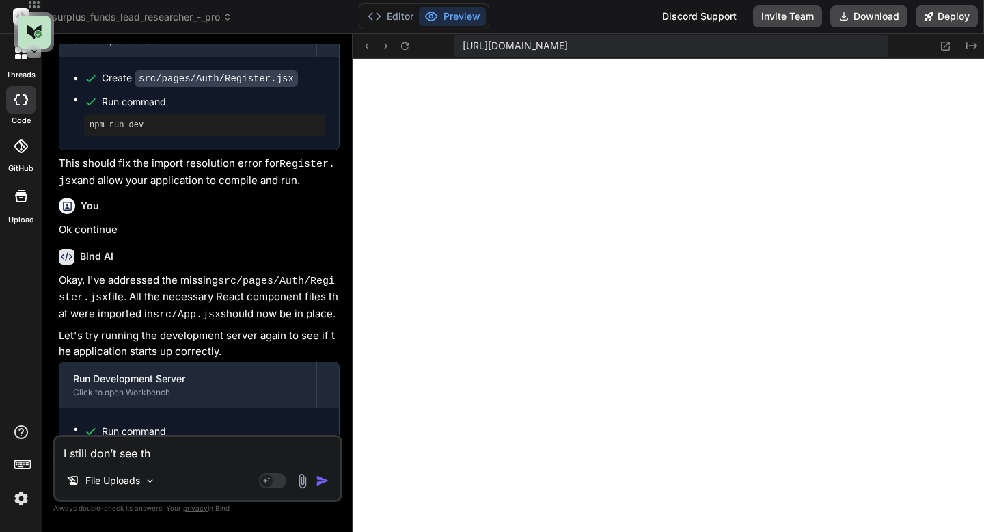
type textarea "x"
type textarea "I still don’t see the"
type textarea "x"
type textarea "I still don’t see the p"
type textarea "x"
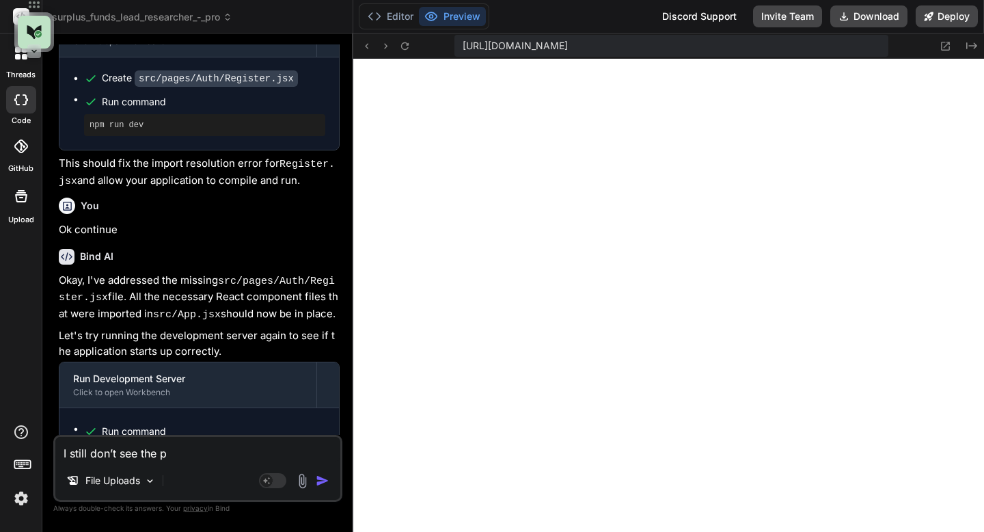
type textarea "I still don’t see the pr"
type textarea "x"
type textarea "I still don’t see the pre"
type textarea "x"
type textarea "I still don’t see the prev"
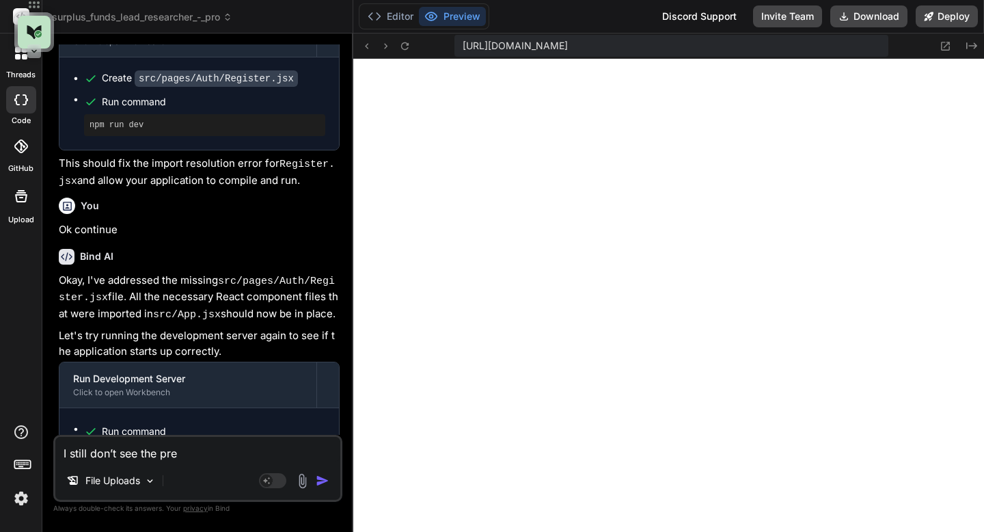
type textarea "x"
type textarea "I still don’t see the previ"
type textarea "x"
type textarea "I still don’t see the previe"
type textarea "x"
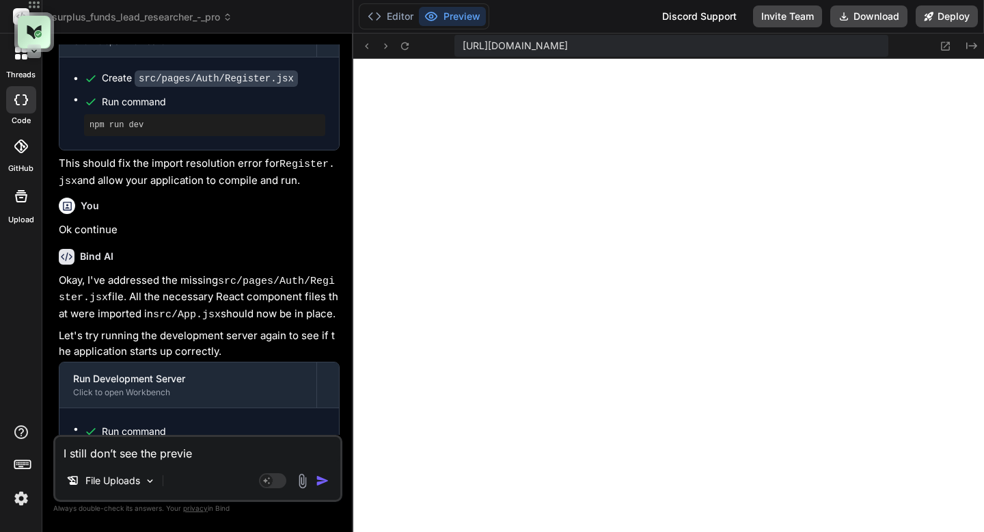
type textarea "I still don’t see the preview"
type textarea "x"
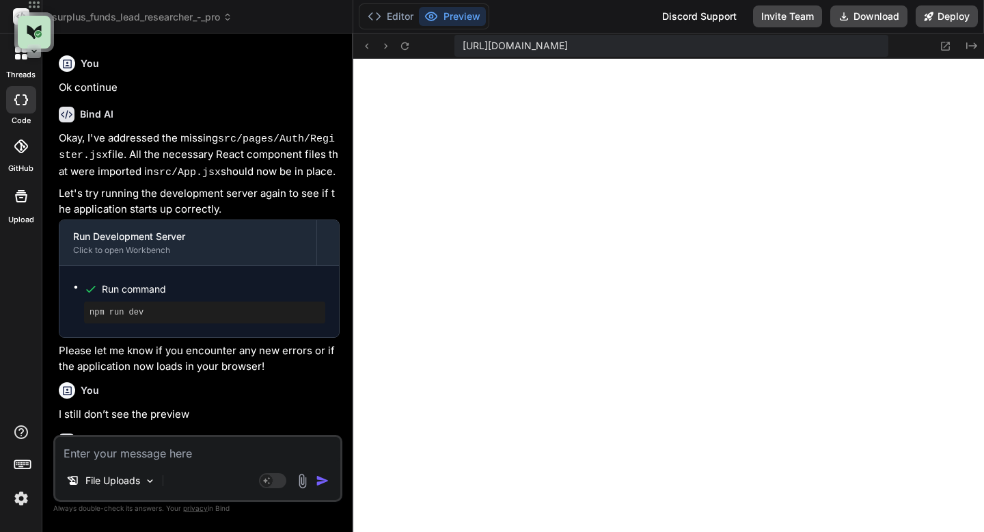
scroll to position [6033, 0]
type textarea "x"
type textarea ""eslint-plugin-react": "^7.34.0", "eslint-plugin-react-hooks": "^4.6.0", "eslin…"
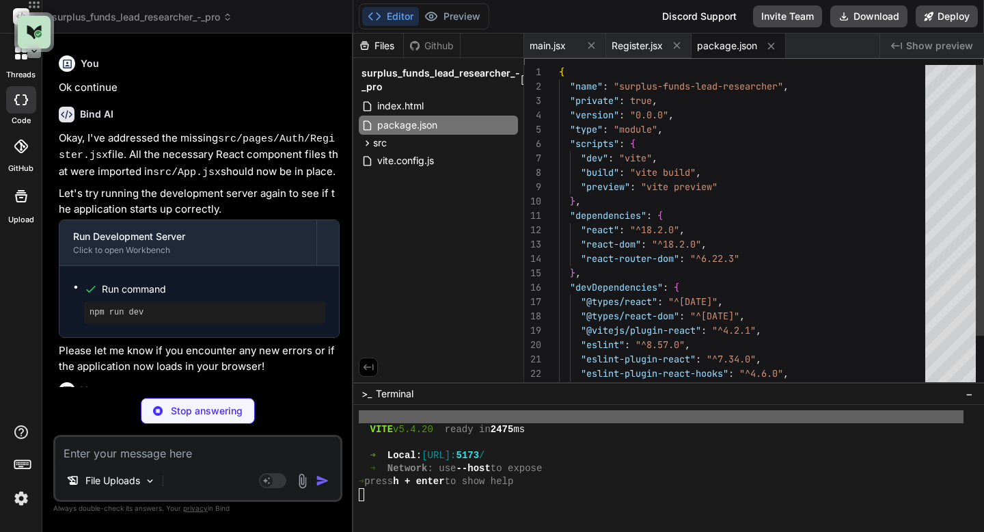
type textarea "x"
type textarea "import { defineConfig } from 'vite'; import react from '@vitejs/plugin-react'; …"
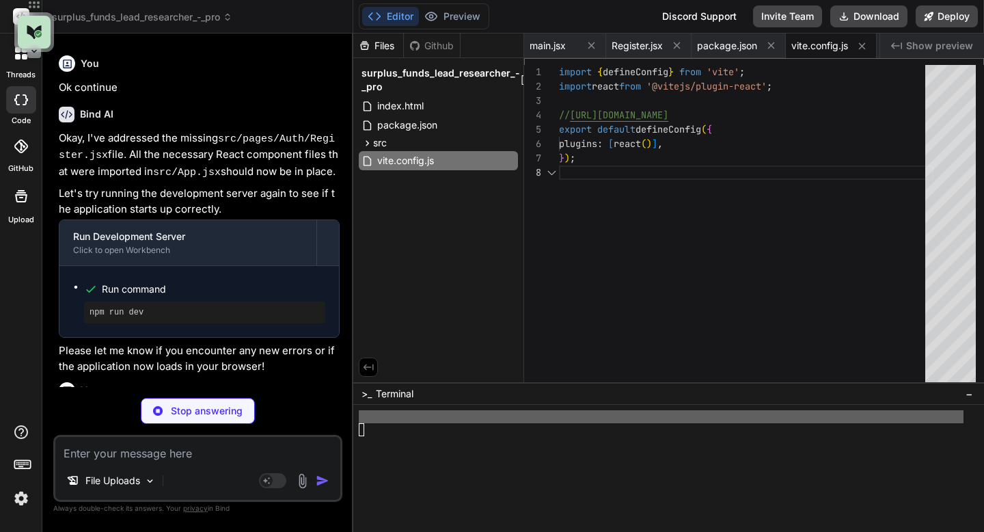
scroll to position [1921, 0]
type textarea "x"
type textarea "<div id="root"></div> <script type="module" src="/src/main.jsx"></script> </bod…"
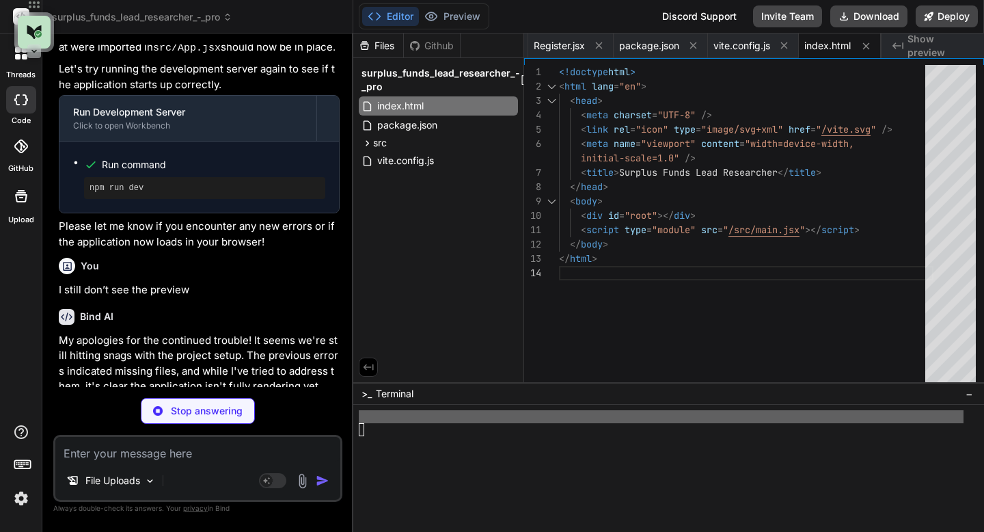
scroll to position [1947, 0]
type textarea "x"
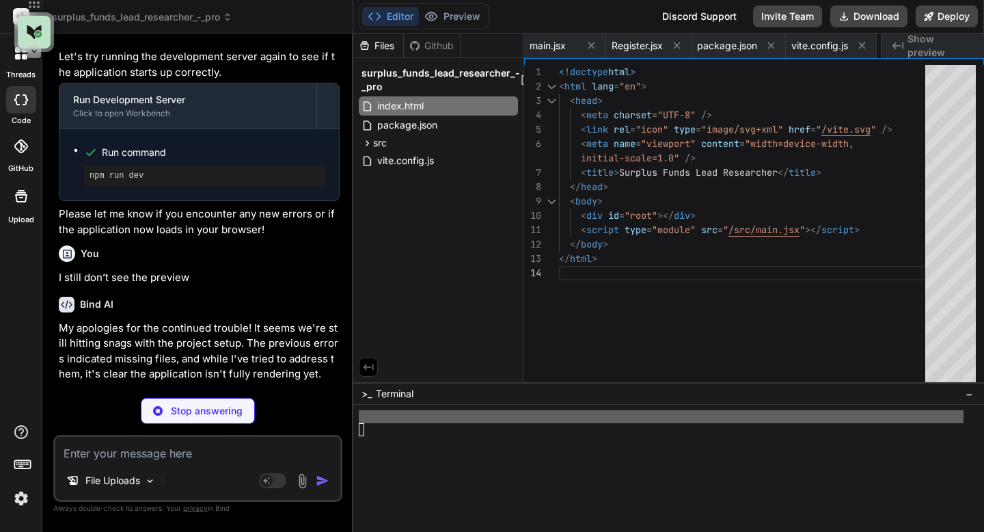
scroll to position [0, 0]
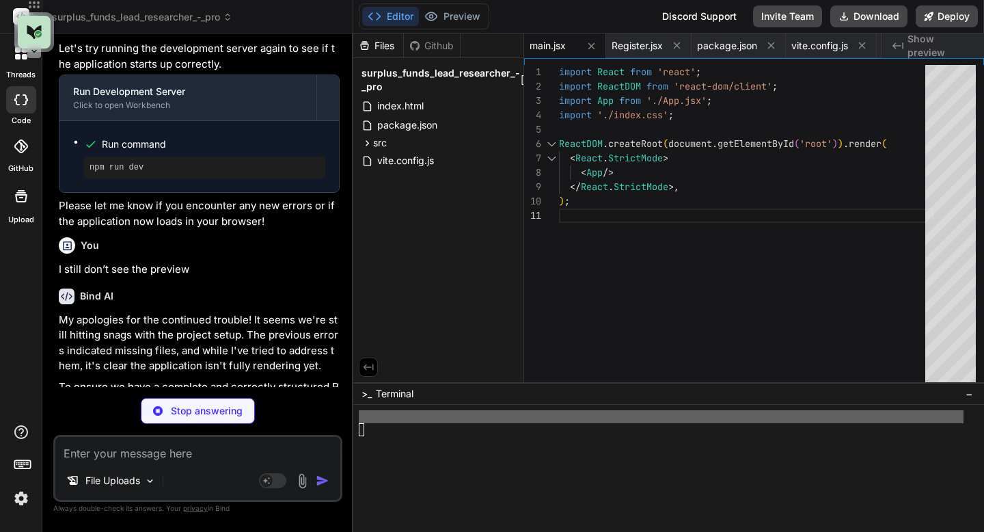
type textarea "x"
type textarea ".card { background-color: #f9f9f9; border: 1px solid #eee; border-radius: 5px; …"
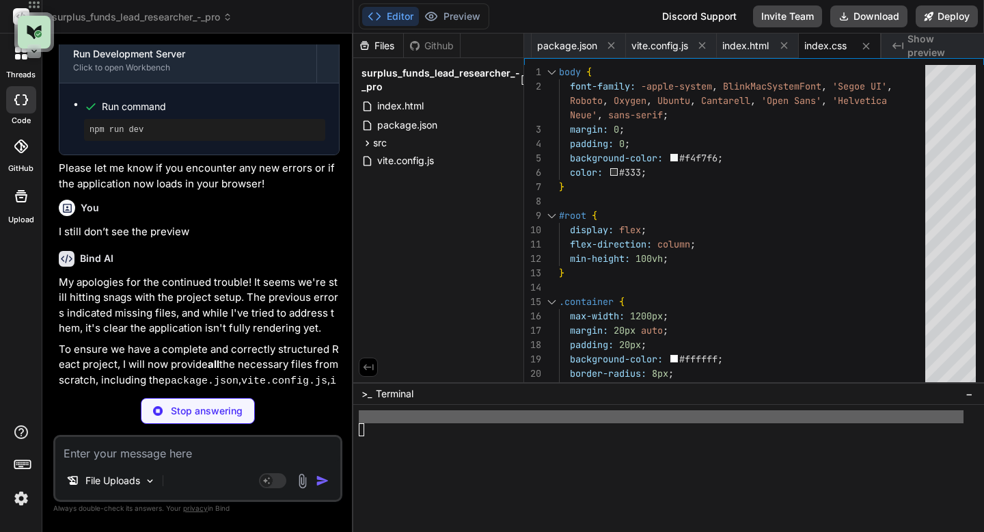
scroll to position [6219, 0]
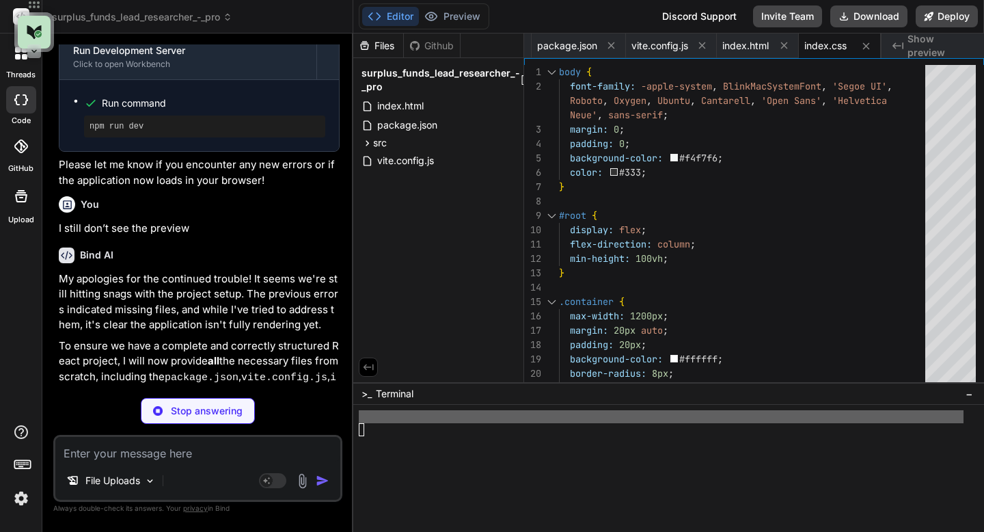
type textarea "x"
type textarea "); } export default App;"
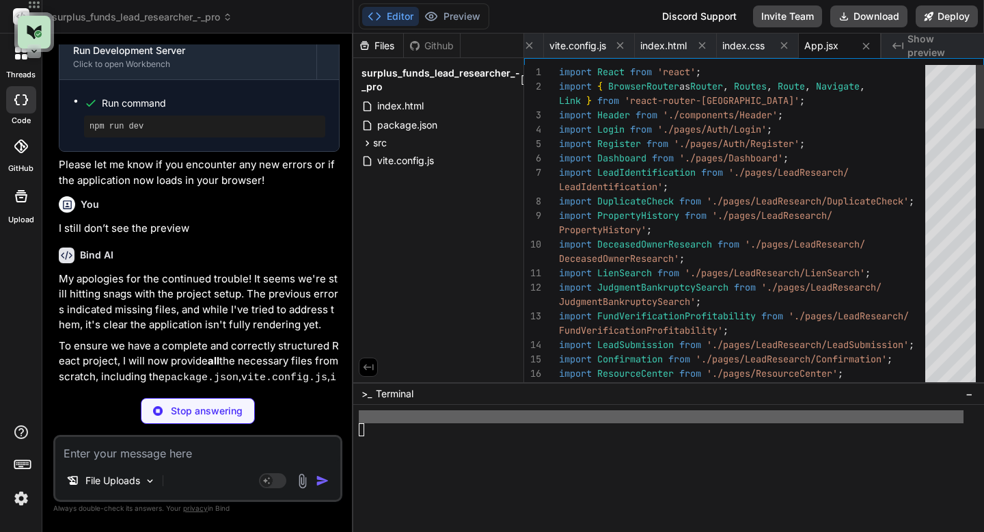
scroll to position [1986, 0]
type textarea "x"
type textarea "<Link to="/register">Register</Link> </> )} </div> </nav> ); }; export default …"
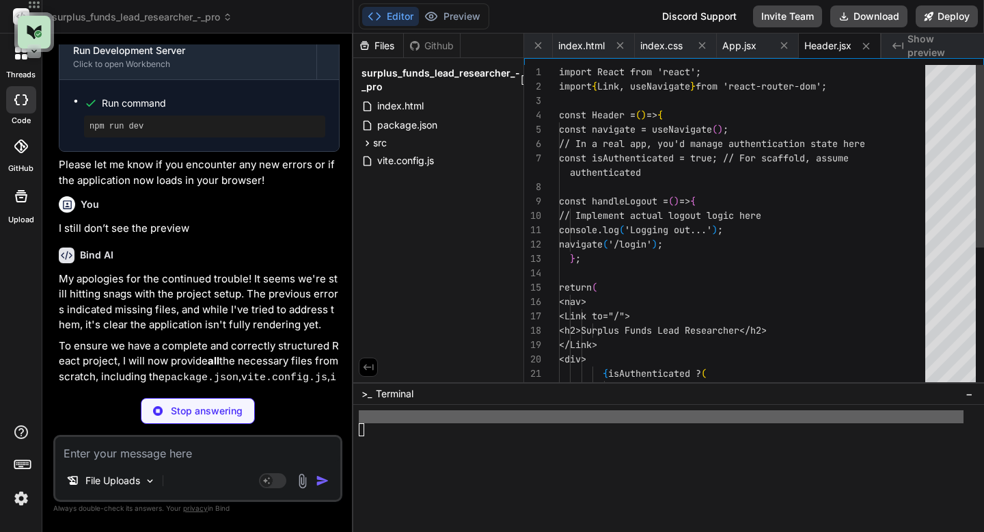
scroll to position [1999, 0]
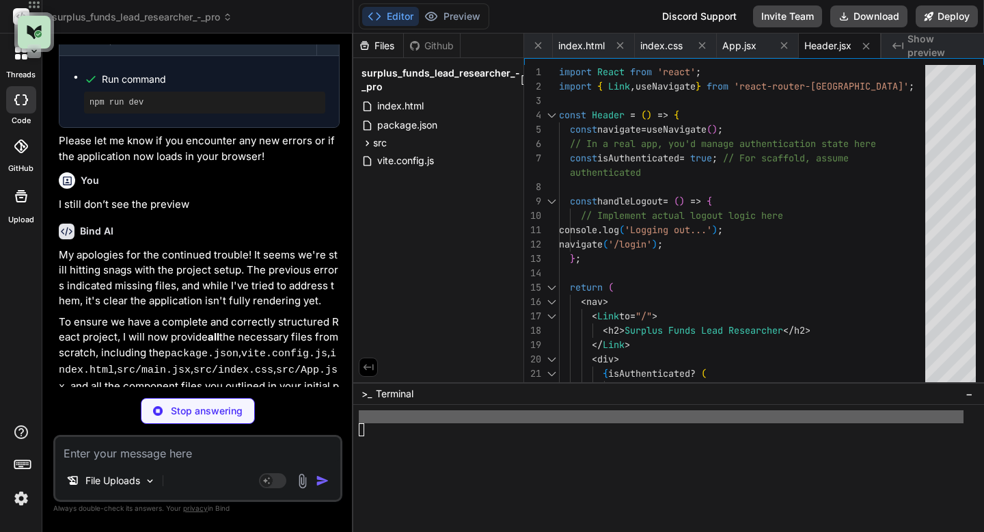
type textarea "x"
type textarea "<p>Don't have an account? <Link to="/register">Register here</Link>.</p> </div>…"
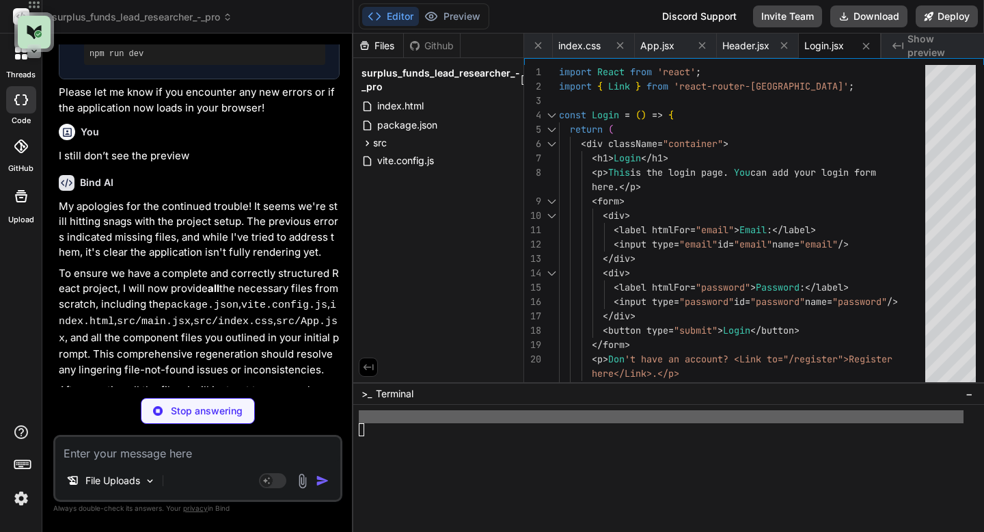
scroll to position [6299, 0]
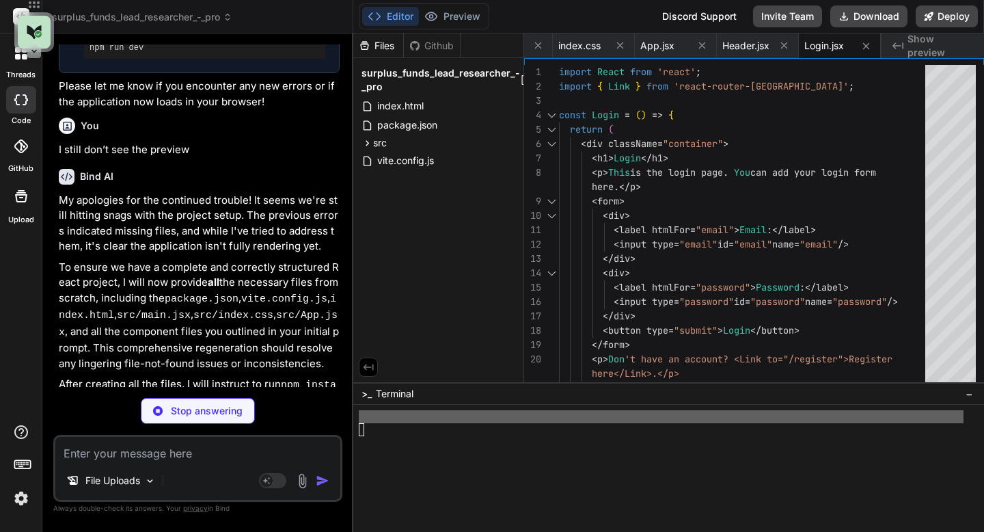
type textarea "x"
type textarea "<p>Already have an account? <Link to="/login">Login here</Link>.</p> </div> ); …"
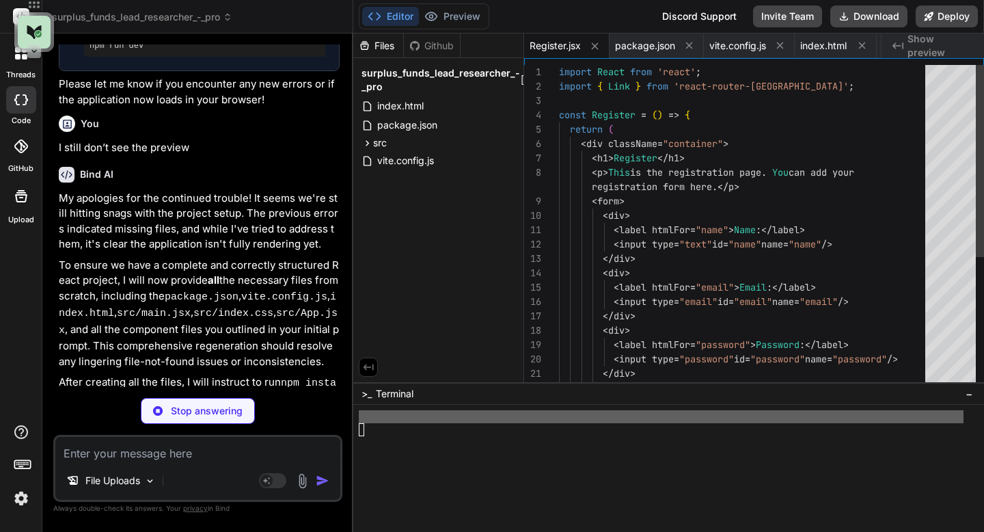
scroll to position [2025, 0]
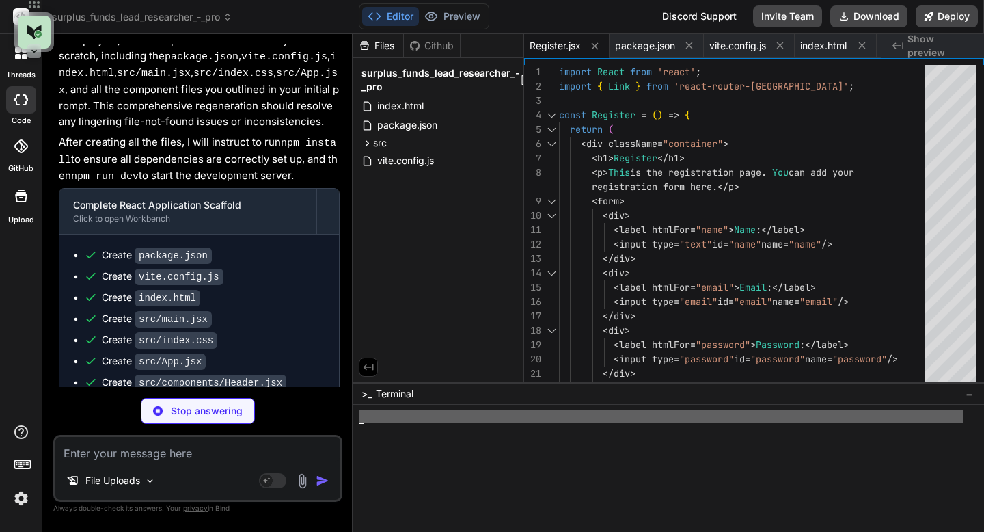
type textarea "x"
type textarea "</div> ); }; export default Dashboard;"
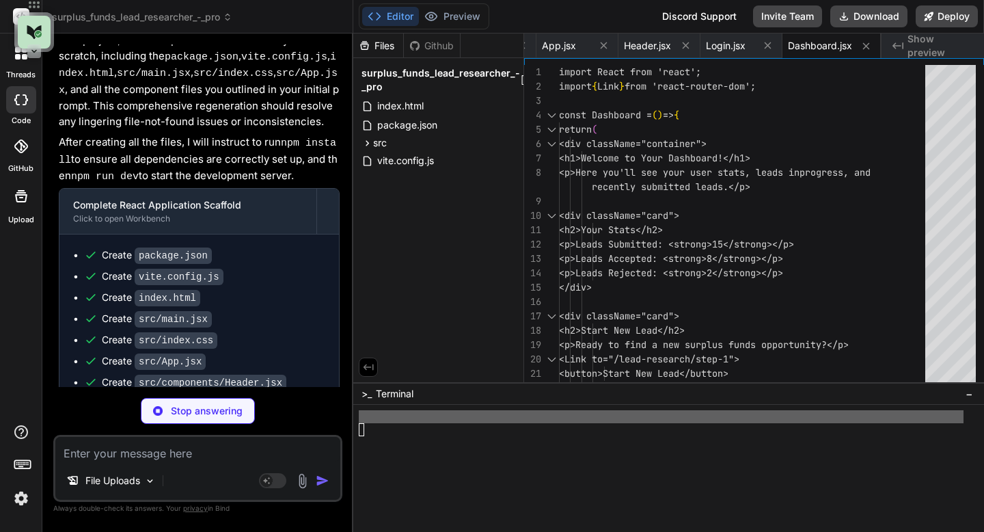
type textarea "x"
type textarea "}; export default LeadIdentification;"
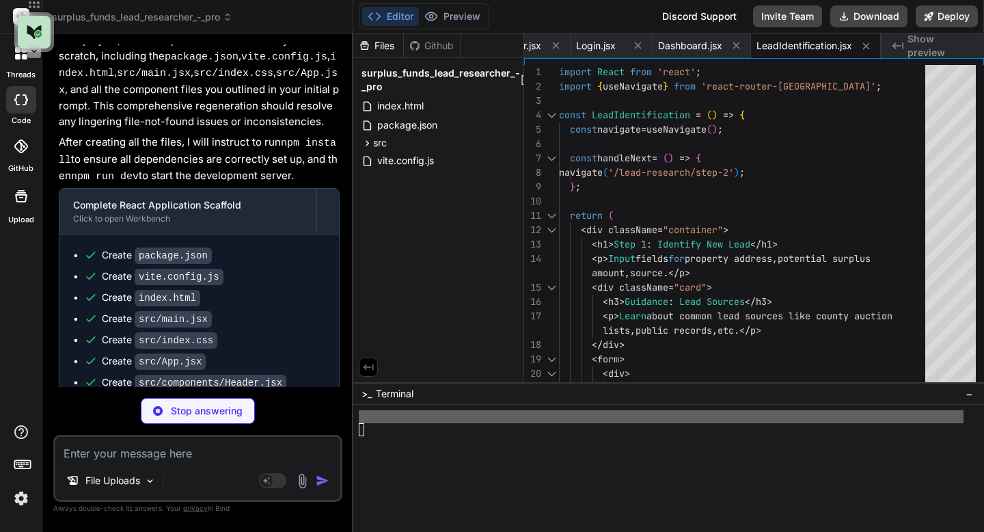
type textarea "x"
type textarea "); }; export default DuplicateCheck;"
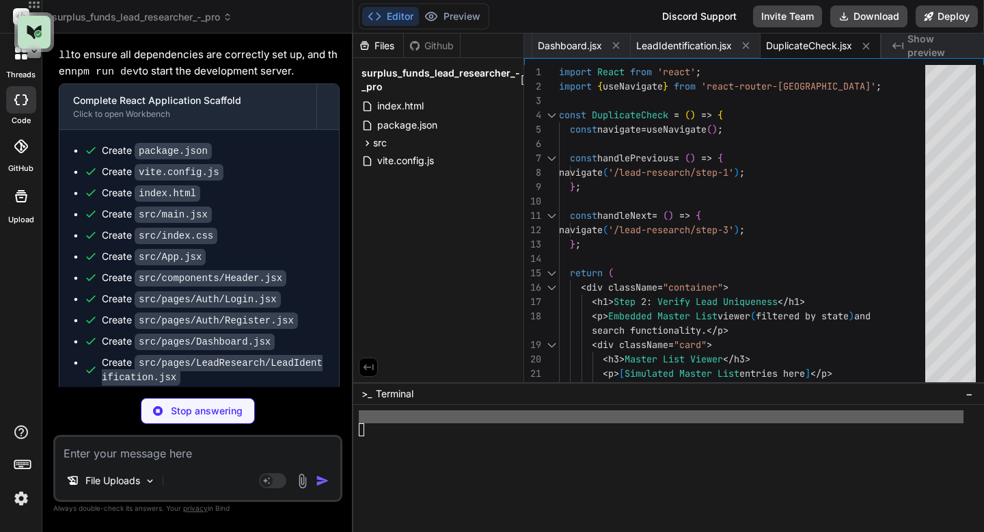
type textarea "x"
type textarea "</div> ); }; export default PropertyHistory;"
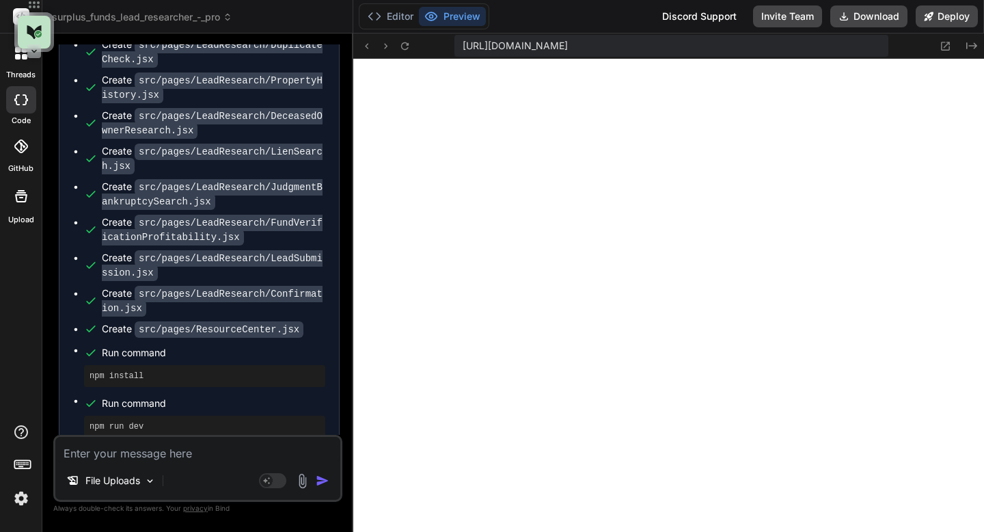
click at [135, 448] on textarea at bounding box center [197, 449] width 285 height 25
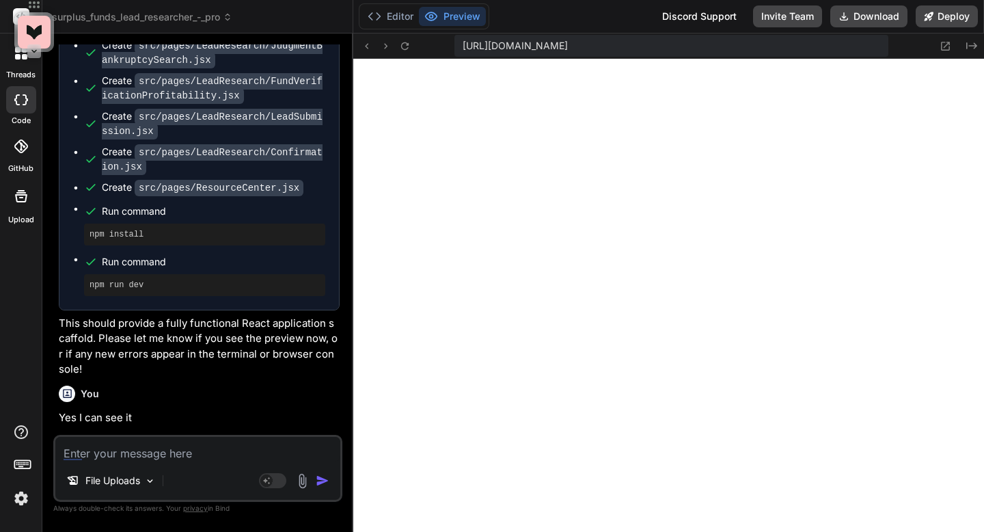
scroll to position [7162, 0]
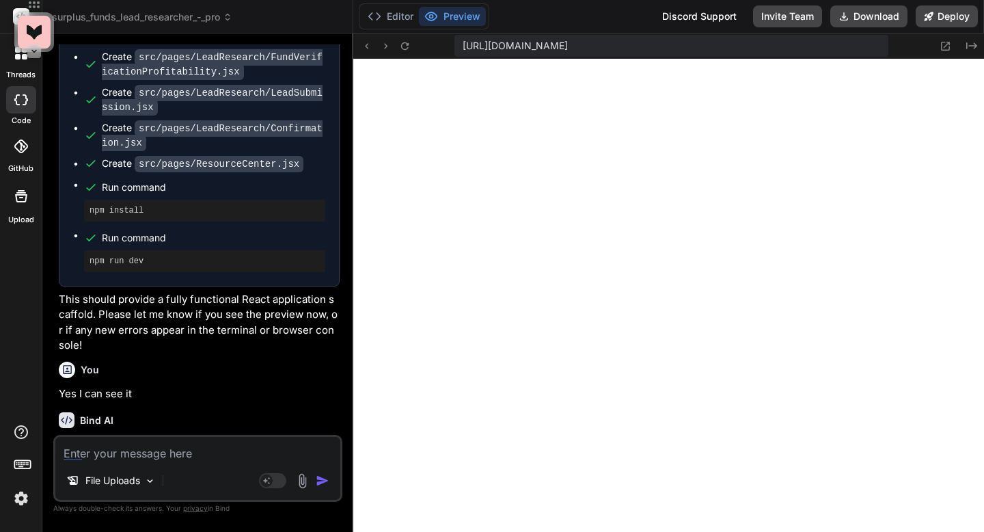
click at [306, 449] on textarea at bounding box center [197, 449] width 285 height 25
click at [325, 480] on img "button" at bounding box center [323, 481] width 14 height 14
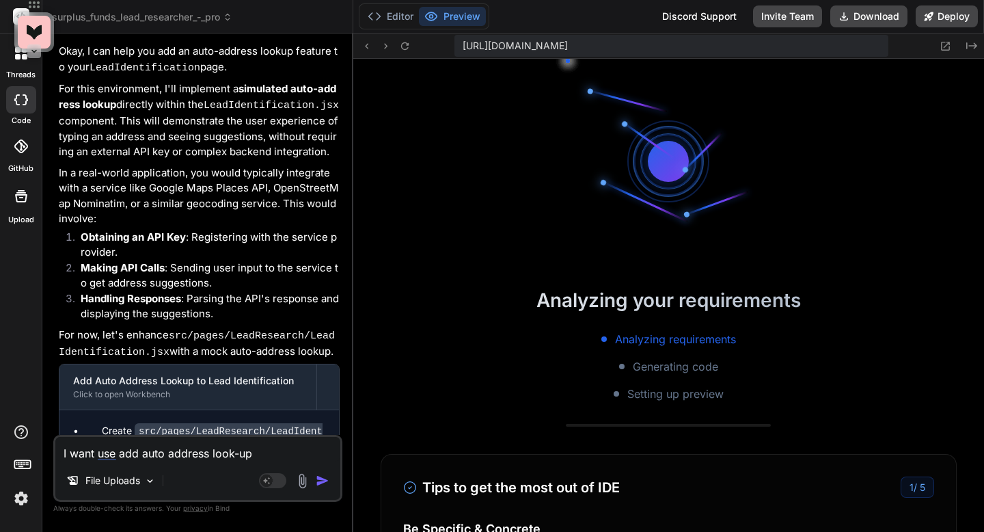
scroll to position [7795, 0]
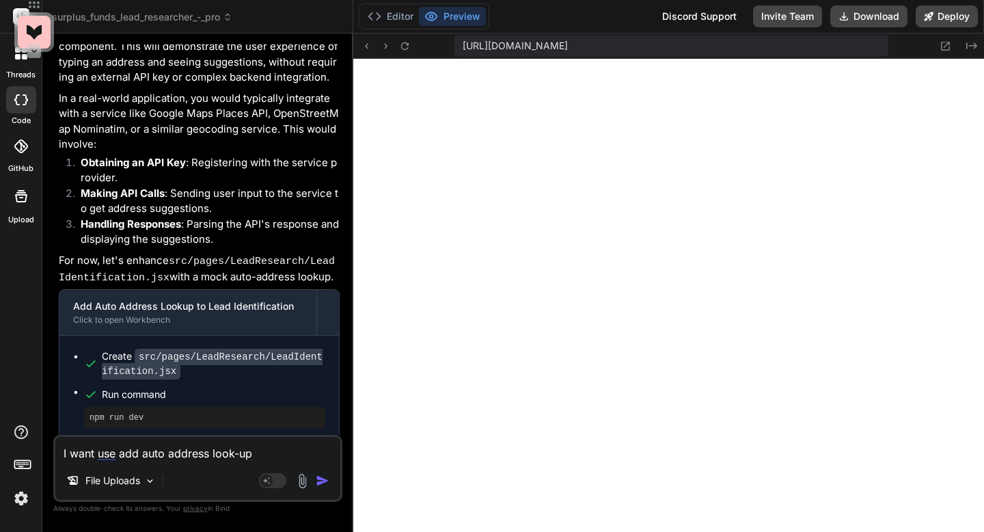
click at [127, 454] on textarea "I want use add auto address look-up" at bounding box center [197, 449] width 285 height 25
paste textarea "County-Specific Resources"
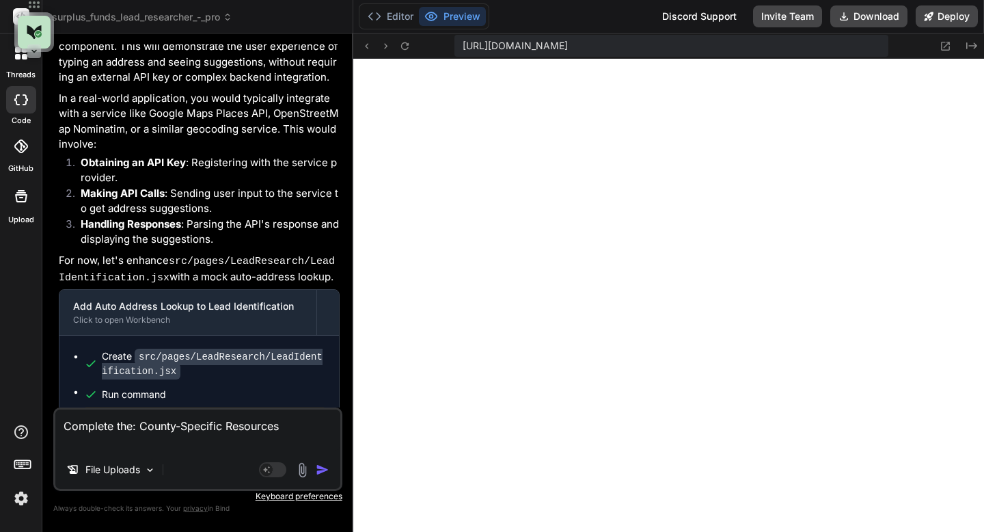
click at [320, 467] on img "button" at bounding box center [323, 470] width 14 height 14
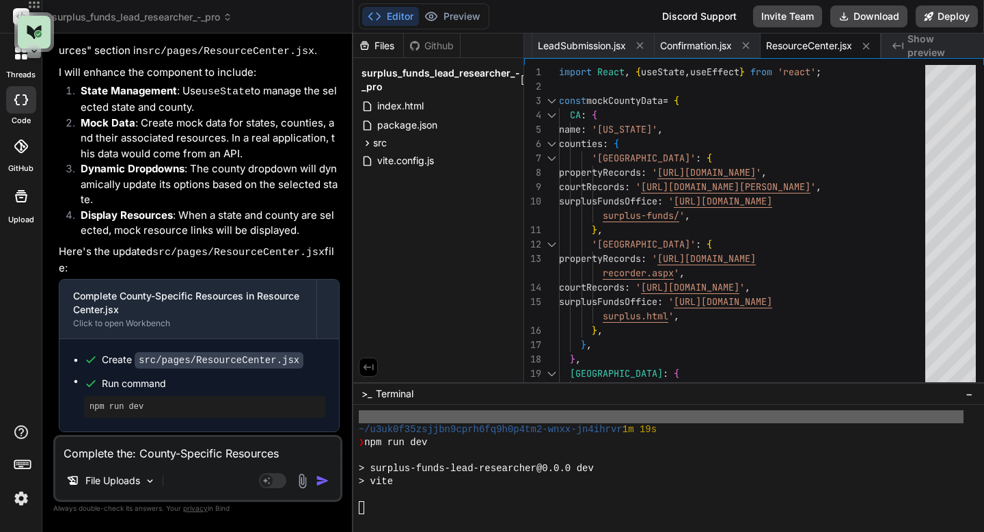
scroll to position [2960, 0]
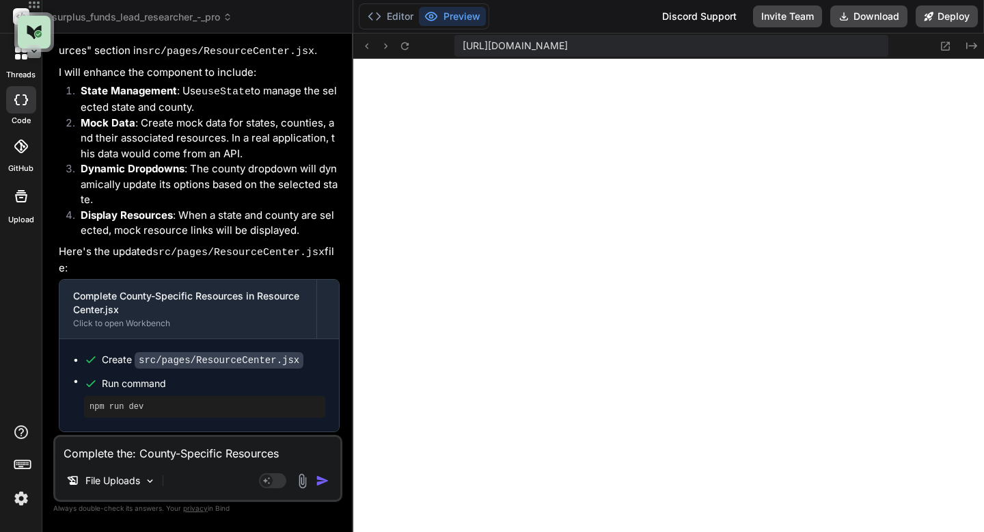
click at [178, 453] on textarea "Complete the: County-Specific Resources" at bounding box center [197, 449] width 285 height 25
click at [180, 454] on textarea "Complete the: County-Specific Resources" at bounding box center [197, 449] width 285 height 25
paste textarea "County-Specific Resources"
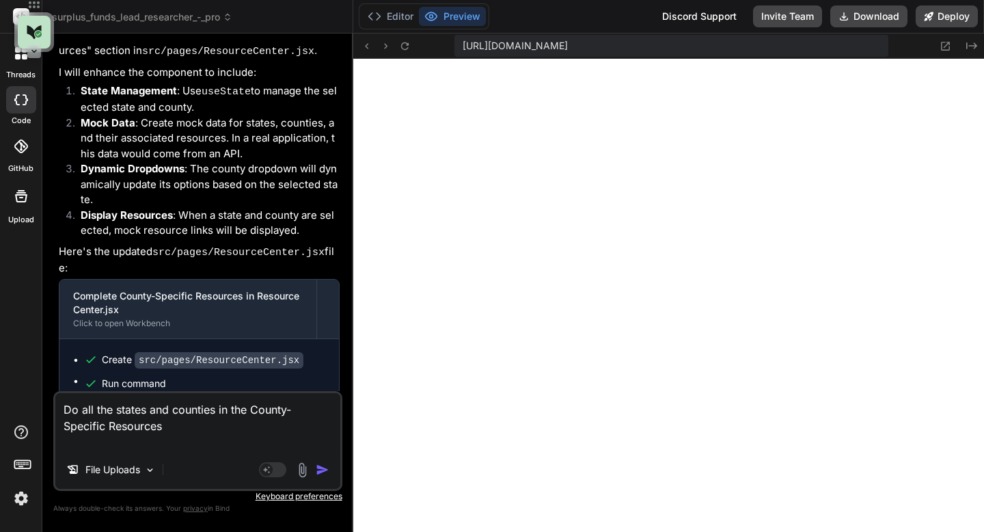
click at [323, 469] on img "button" at bounding box center [323, 470] width 14 height 14
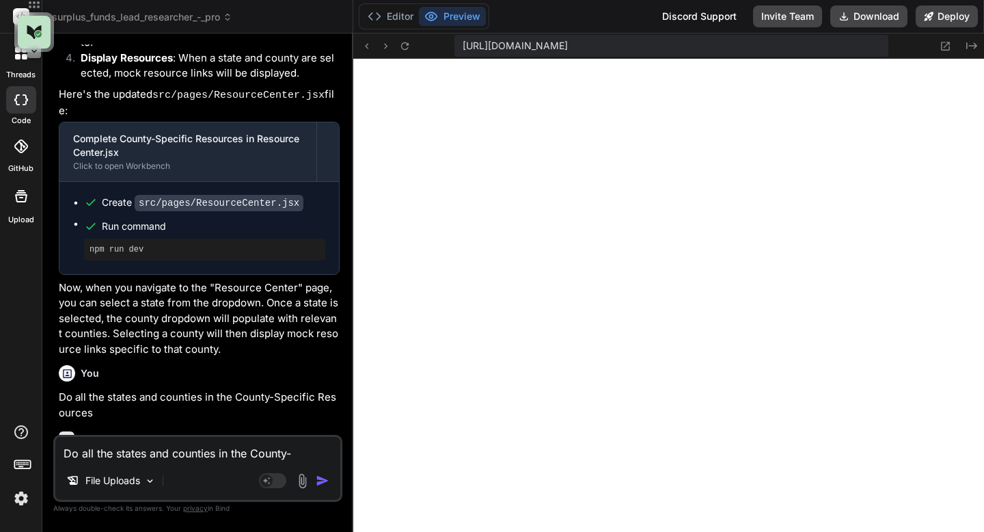
scroll to position [8751, 0]
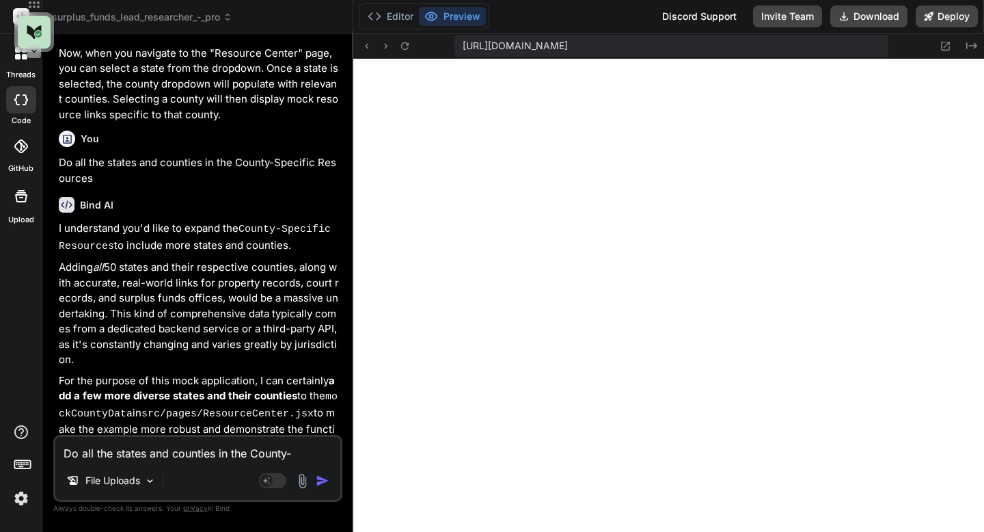
click at [115, 455] on textarea "Do all the states and counties in the County-Specific Resources" at bounding box center [197, 449] width 285 height 25
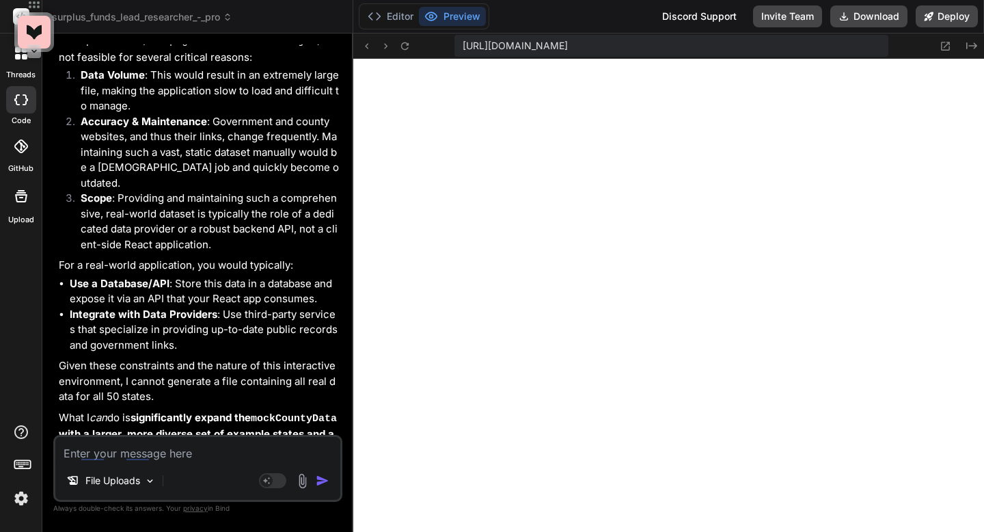
scroll to position [9452, 0]
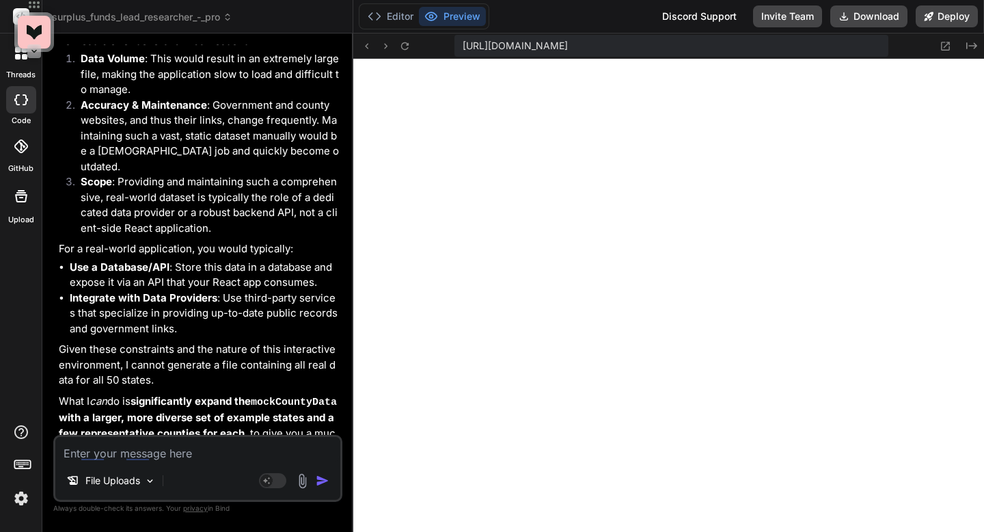
click at [157, 457] on textarea at bounding box center [197, 449] width 285 height 25
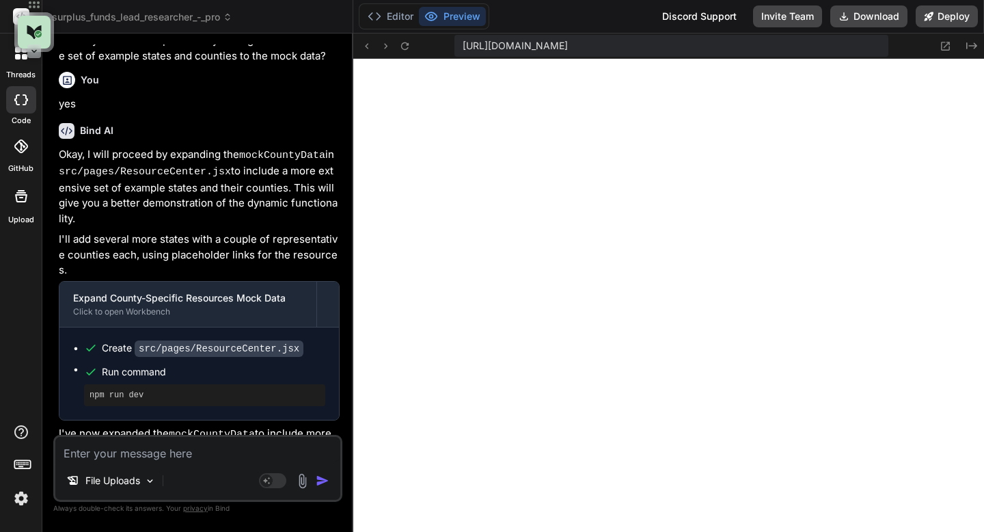
scroll to position [9939, 0]
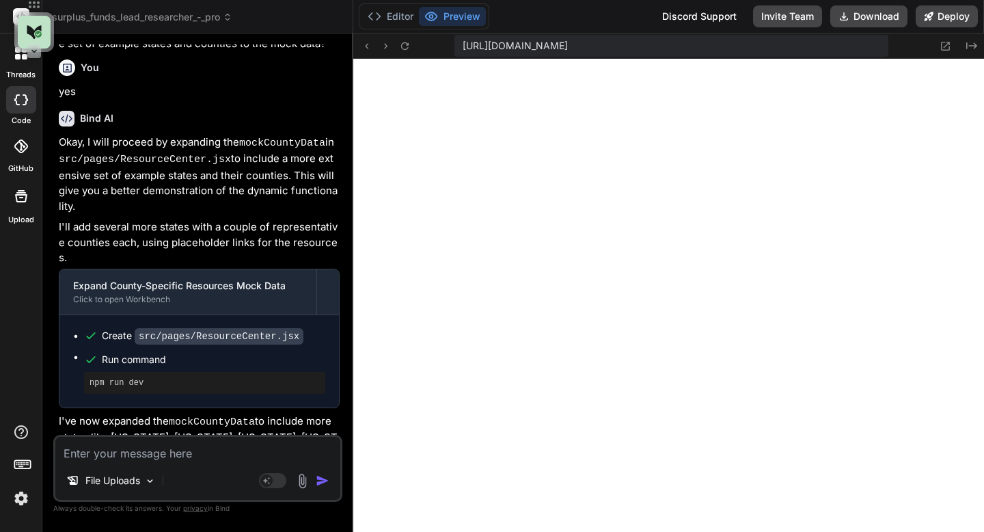
click at [181, 459] on textarea at bounding box center [197, 449] width 285 height 25
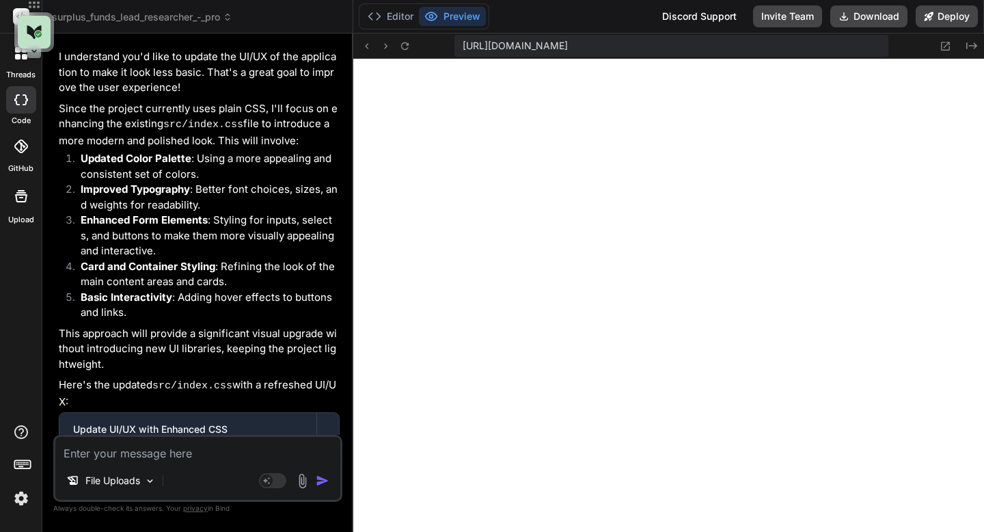
scroll to position [3376, 0]
click at [193, 460] on textarea at bounding box center [197, 449] width 285 height 25
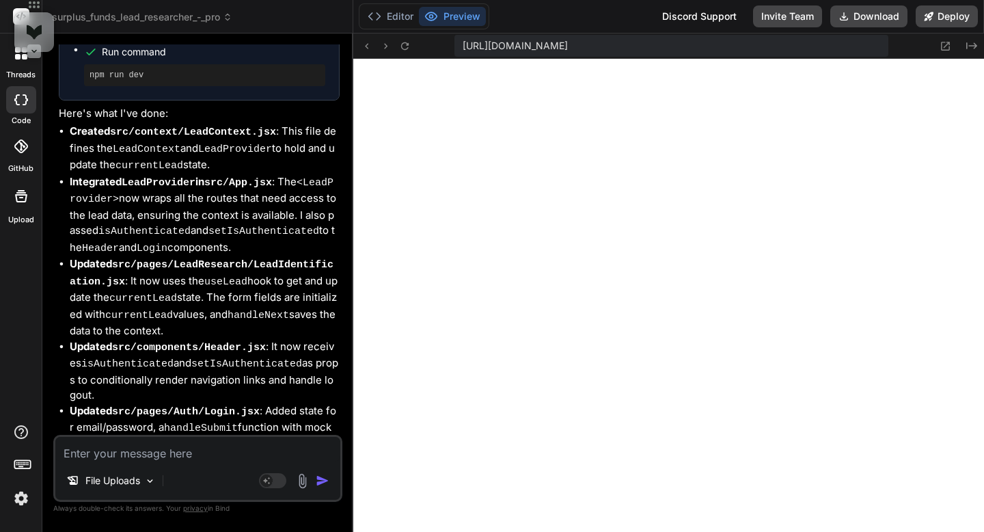
scroll to position [12177, 0]
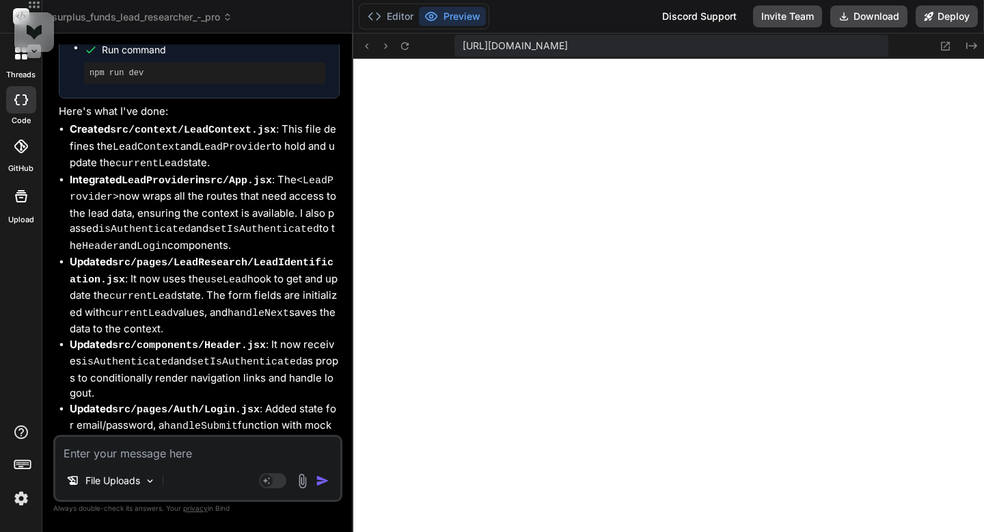
click at [132, 456] on textarea at bounding box center [197, 449] width 285 height 25
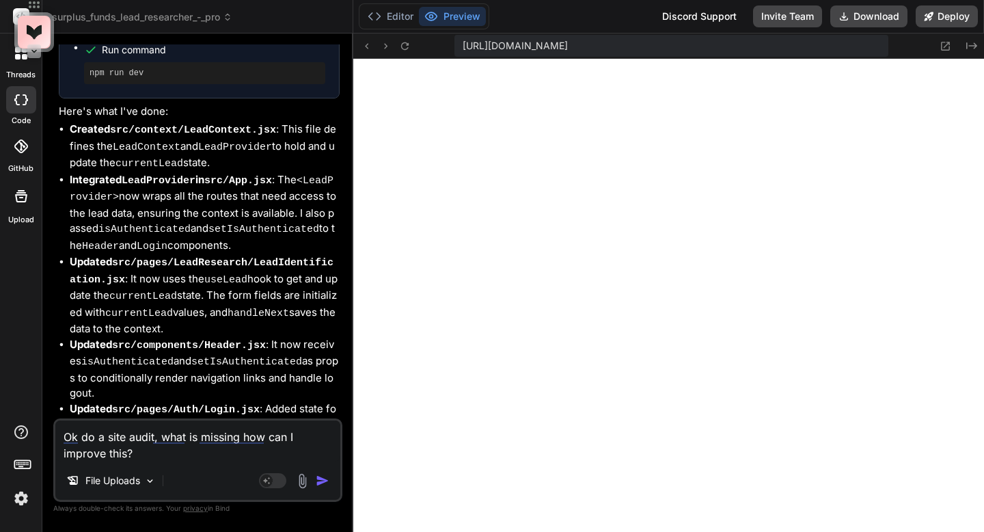
click at [319, 483] on img "button" at bounding box center [323, 481] width 14 height 14
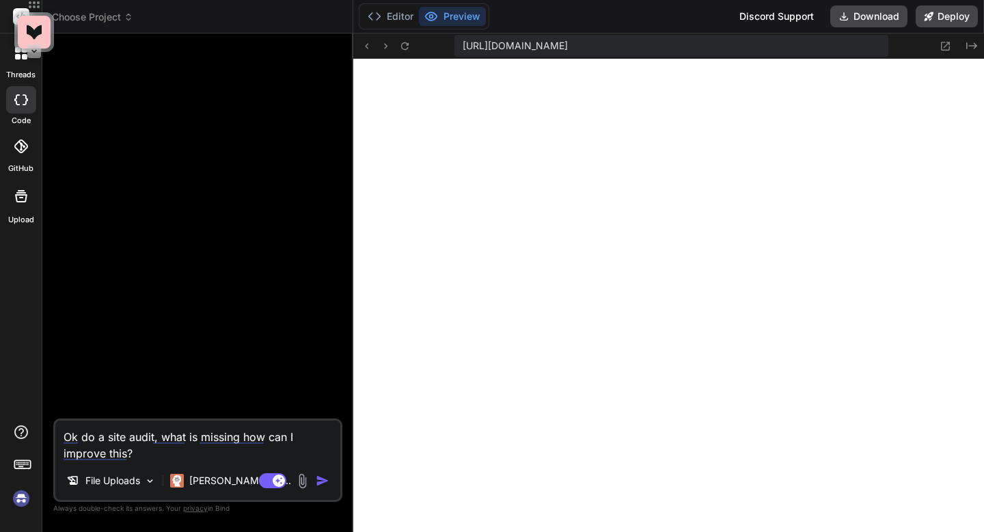
scroll to position [3713, 0]
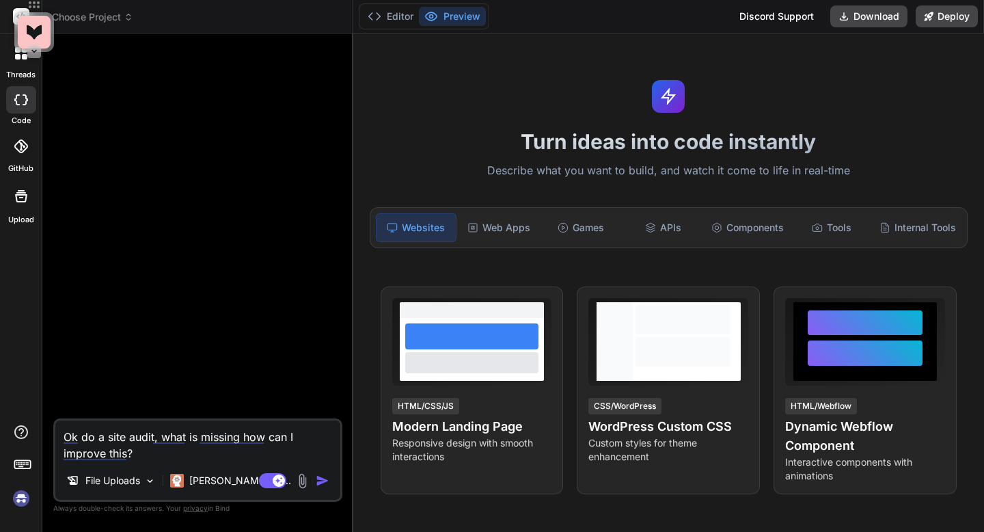
click at [21, 498] on img at bounding box center [21, 498] width 23 height 23
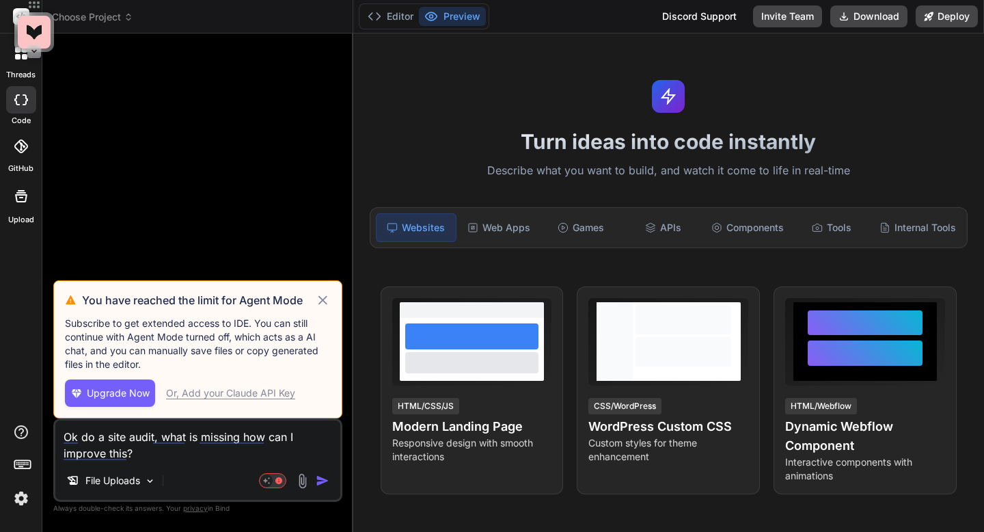
click at [323, 301] on icon at bounding box center [323, 300] width 16 height 16
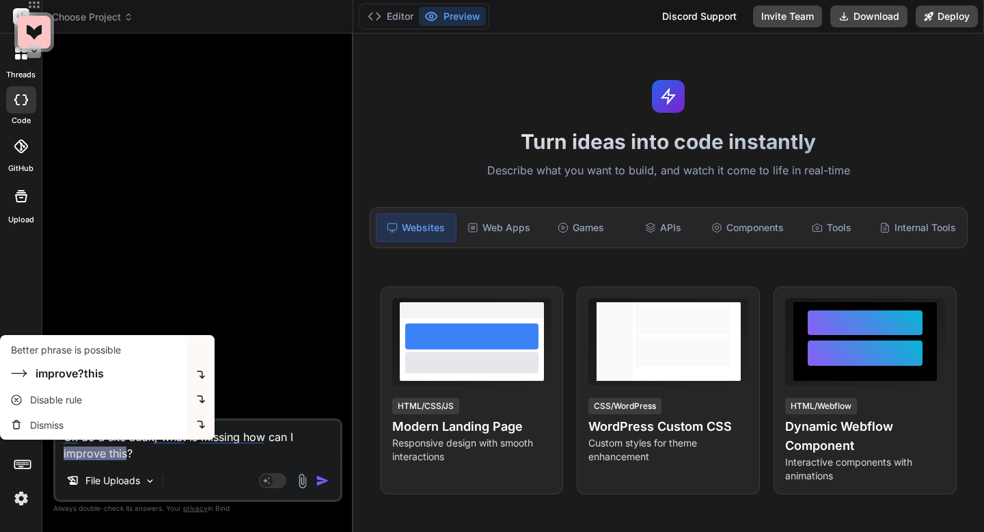
click at [17, 499] on img at bounding box center [21, 498] width 23 height 23
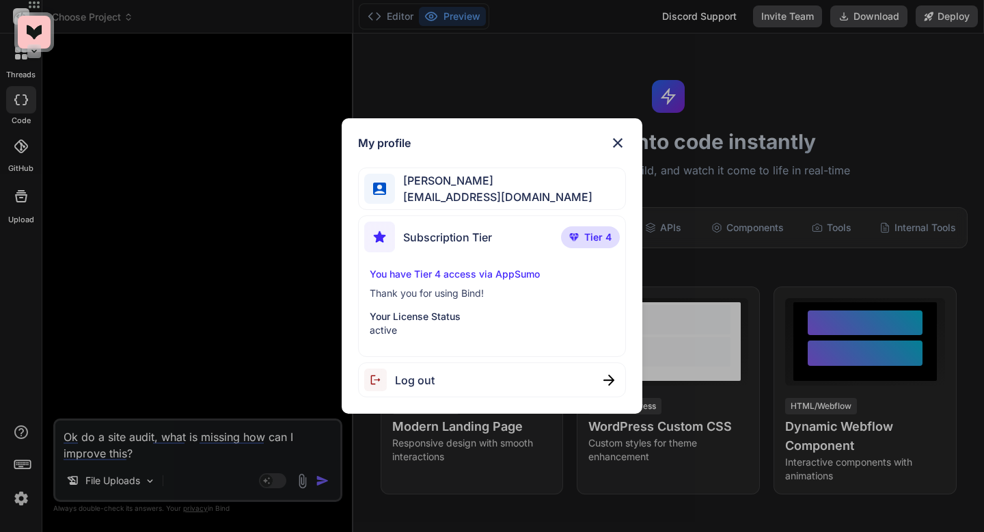
click at [17, 499] on div "My profile Adrian Wheatley amf4life@hotmail.com Subscription Tier Tier 4 You ha…" at bounding box center [492, 266] width 984 height 532
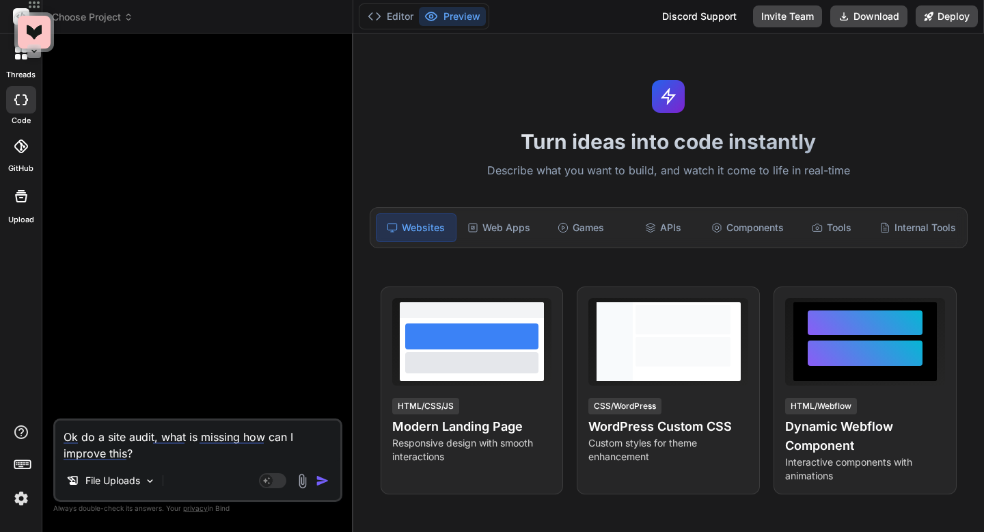
click at [132, 24] on header "Choose Project Created with Pixso." at bounding box center [197, 16] width 311 height 33
click at [127, 20] on icon at bounding box center [129, 17] width 10 height 10
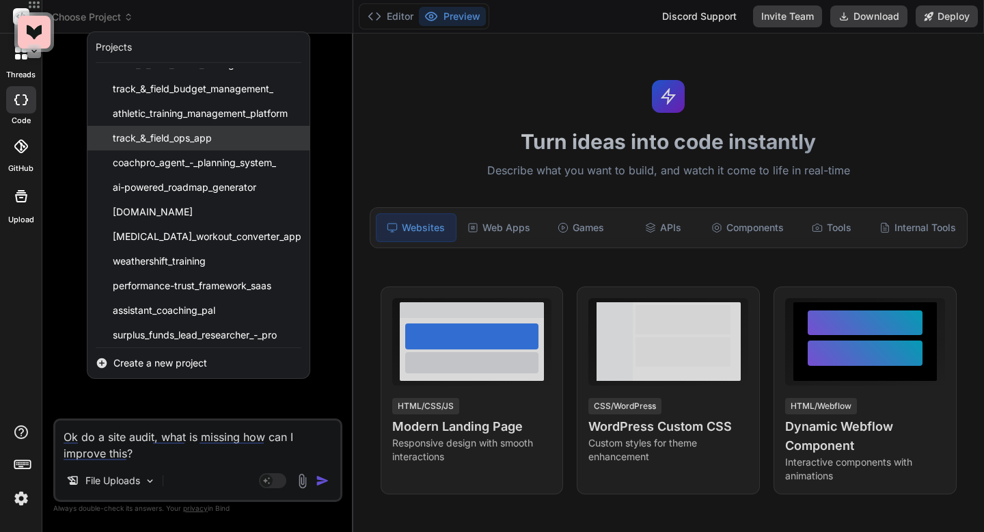
scroll to position [22, 0]
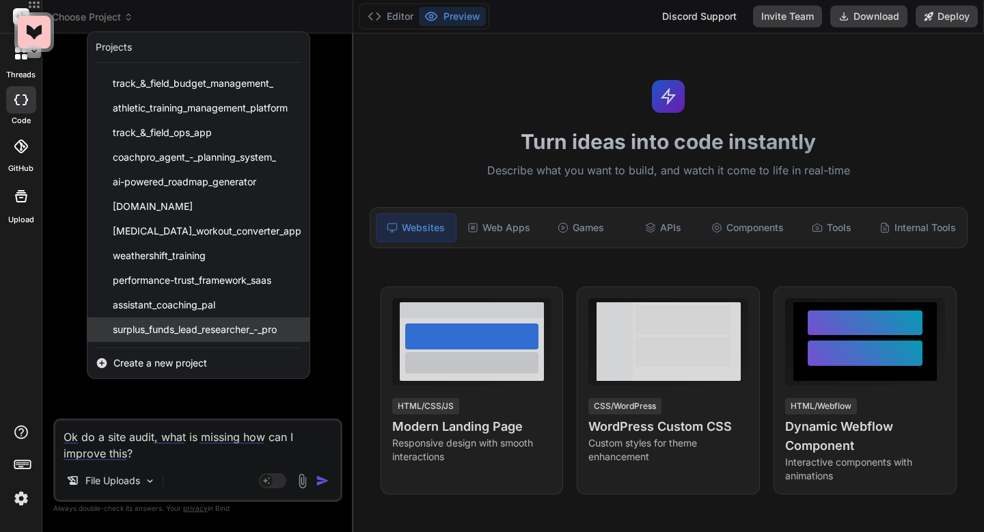
click at [162, 325] on span "surplus_funds_lead_researcher_-_pro" at bounding box center [195, 330] width 164 height 14
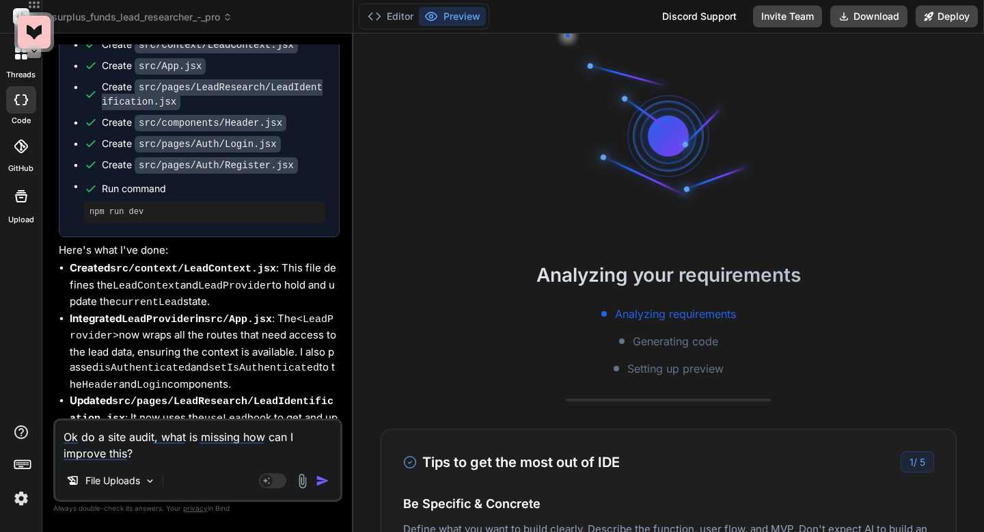
scroll to position [3443, 0]
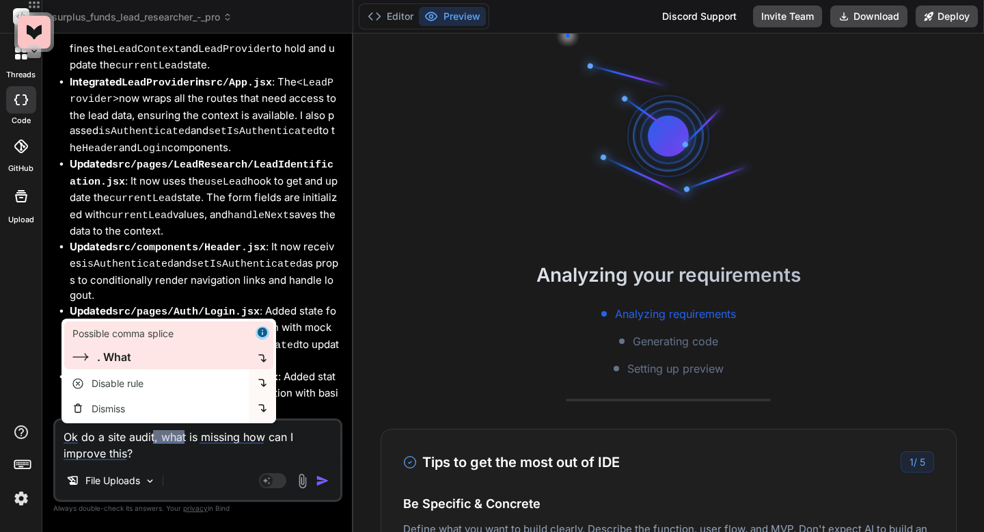
click at [126, 359] on div ". What" at bounding box center [114, 356] width 34 height 16
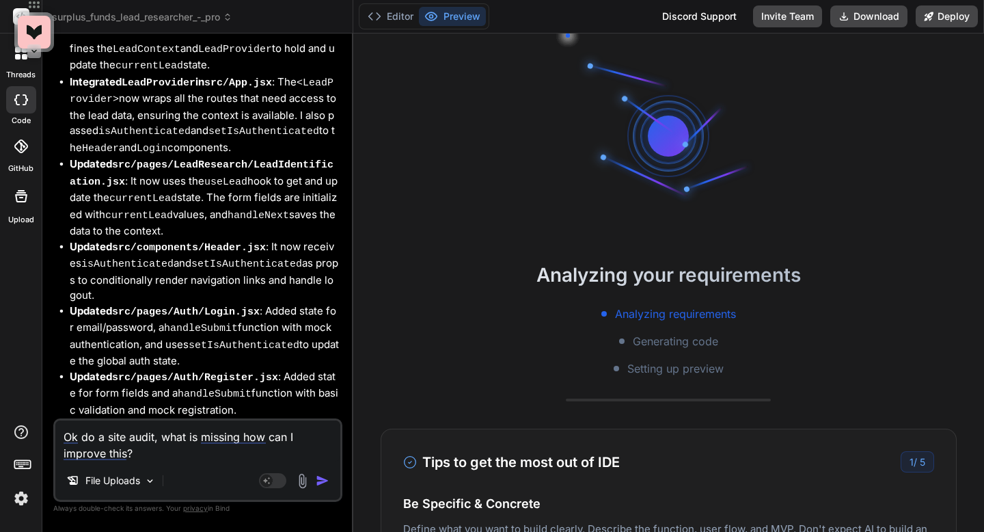
click at [320, 480] on img "button" at bounding box center [323, 481] width 14 height 14
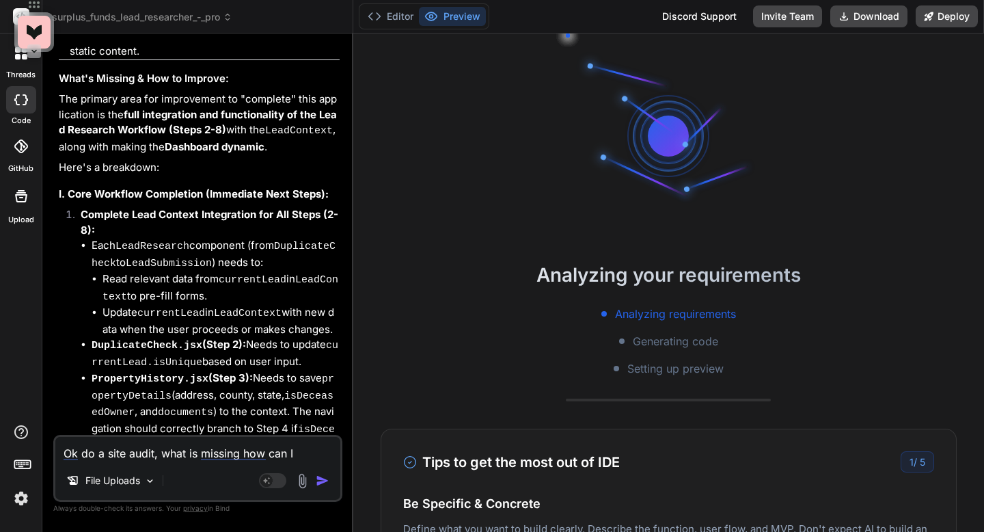
scroll to position [4281, 0]
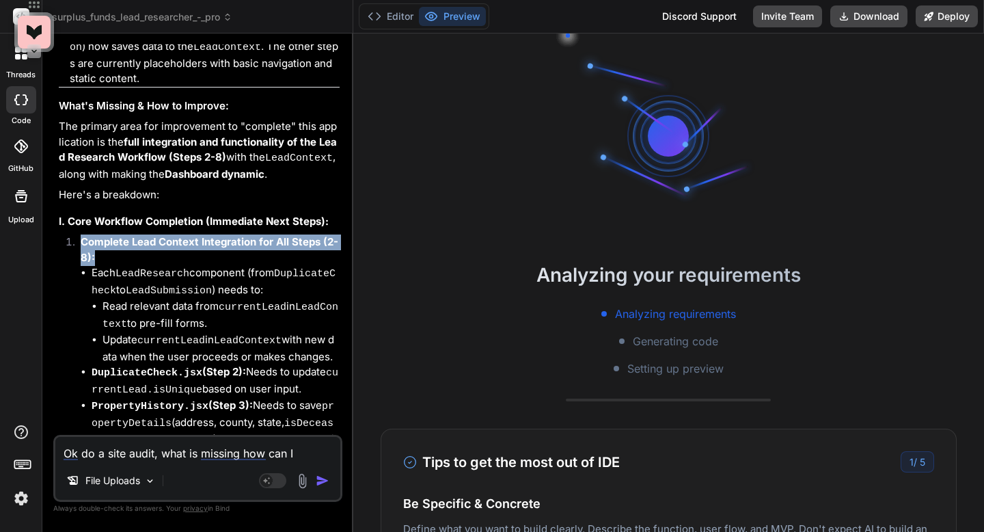
drag, startPoint x: 82, startPoint y: 143, endPoint x: 326, endPoint y: 154, distance: 244.2
click at [326, 234] on p "Complete Lead Context Integration for All Steps (2-8):" at bounding box center [210, 249] width 259 height 31
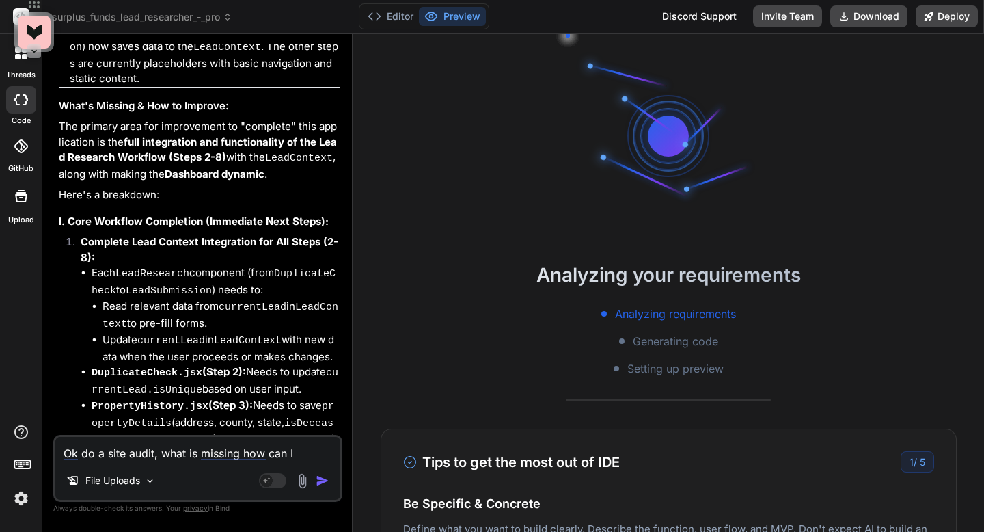
click at [115, 456] on textarea "Ok do a site audit, what is missing how can I improve this?" at bounding box center [197, 449] width 285 height 25
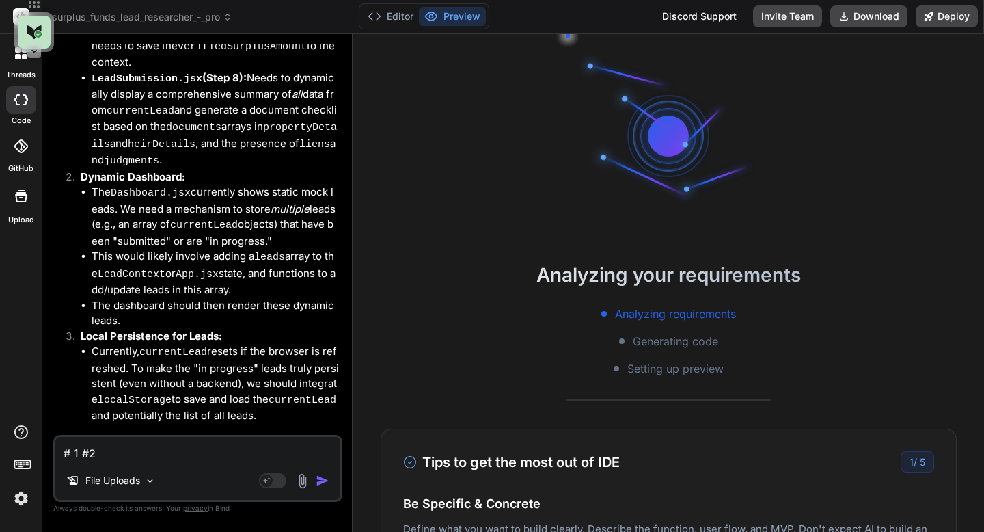
scroll to position [4987, 0]
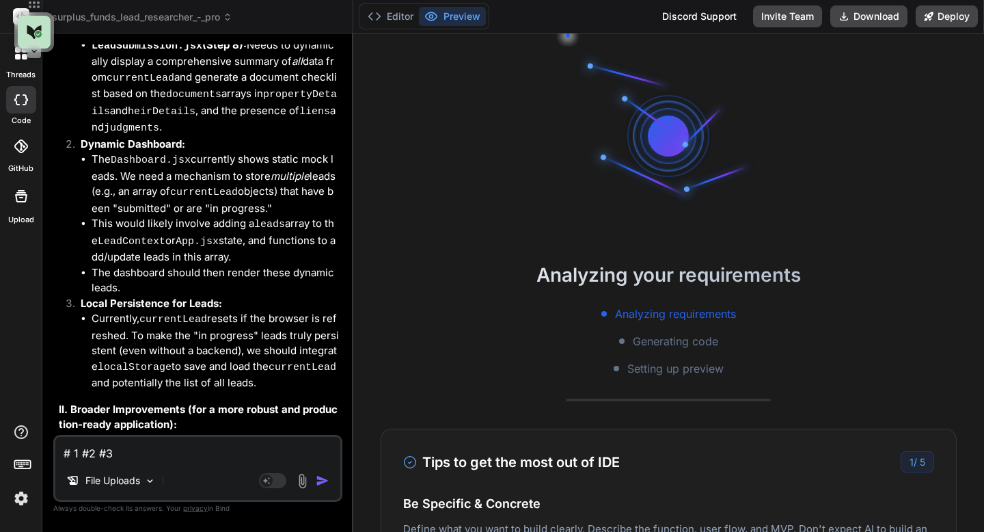
click at [320, 482] on img "button" at bounding box center [323, 481] width 14 height 14
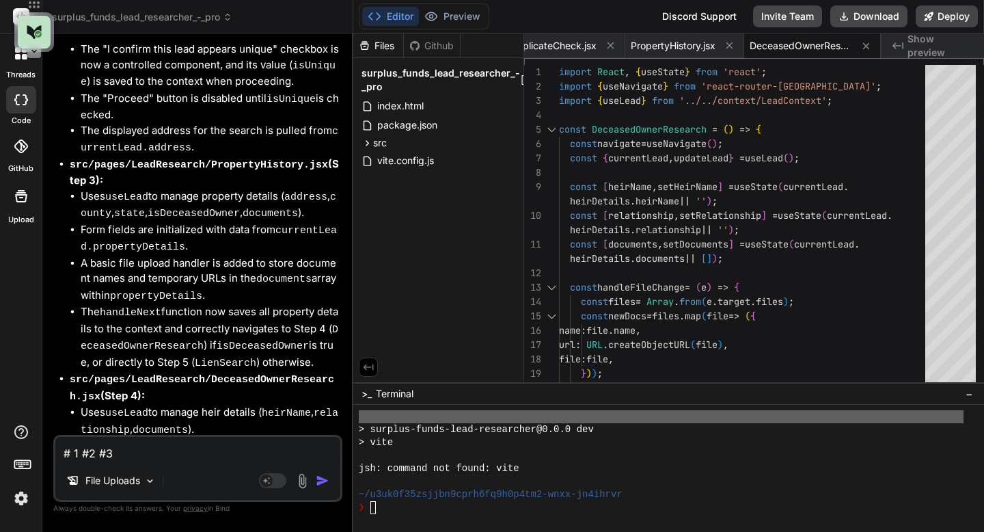
scroll to position [4077, 0]
click at [197, 448] on textarea "# 1 #2 #3" at bounding box center [197, 449] width 285 height 25
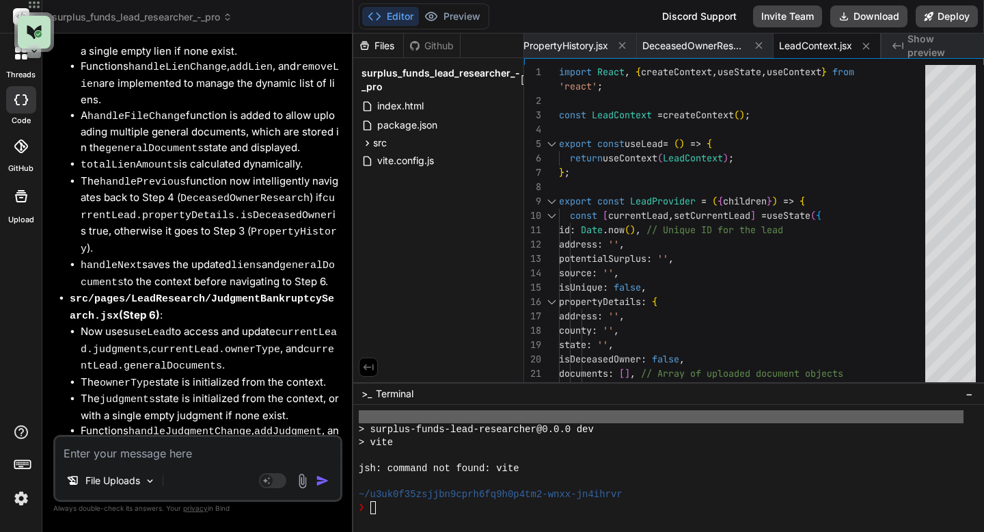
scroll to position [7954, 0]
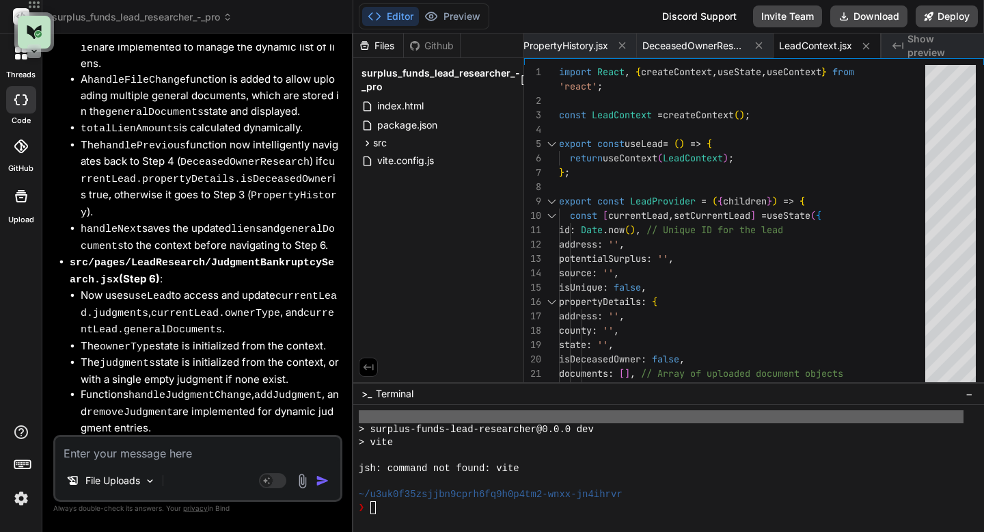
click at [99, 459] on textarea at bounding box center [197, 449] width 285 height 25
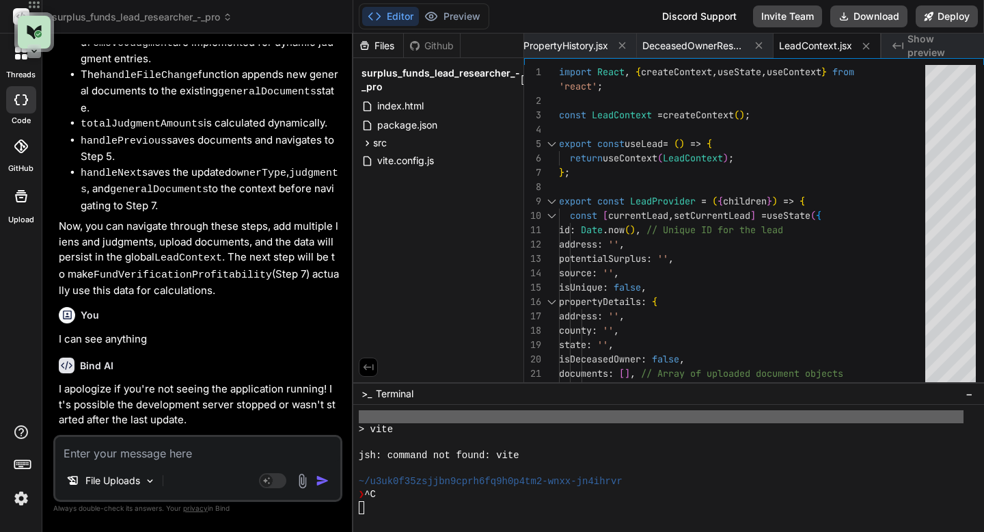
scroll to position [4090, 0]
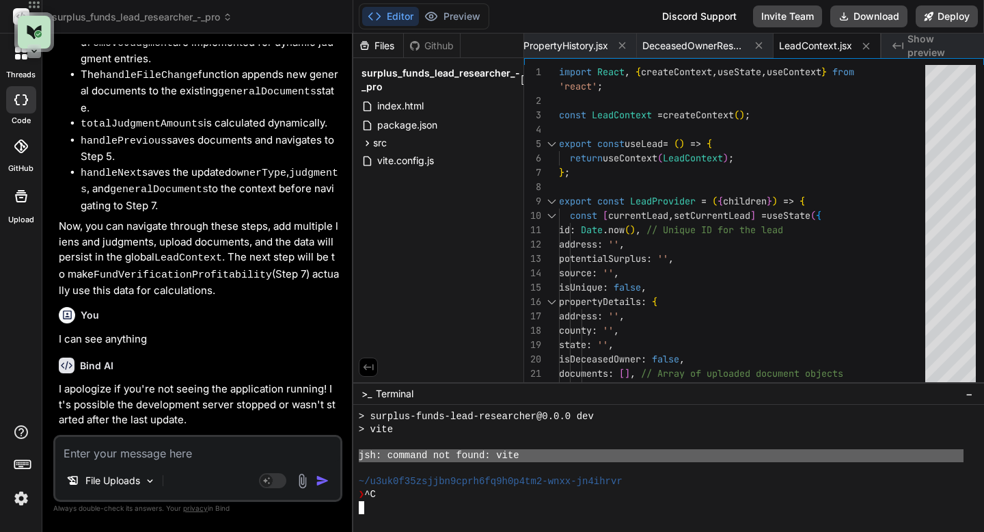
click at [219, 456] on textarea at bounding box center [197, 449] width 285 height 25
paste textarea "jsh: command not found: vite"
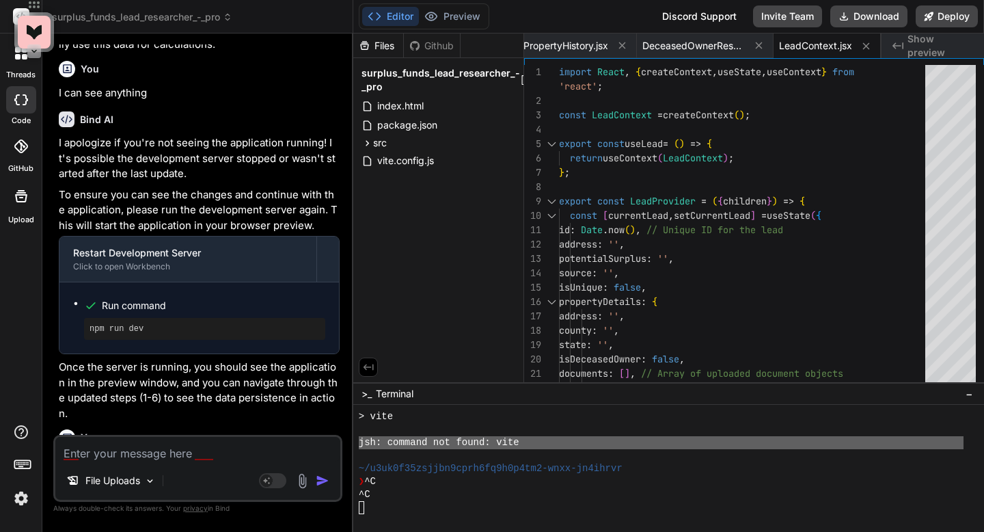
scroll to position [8645, 0]
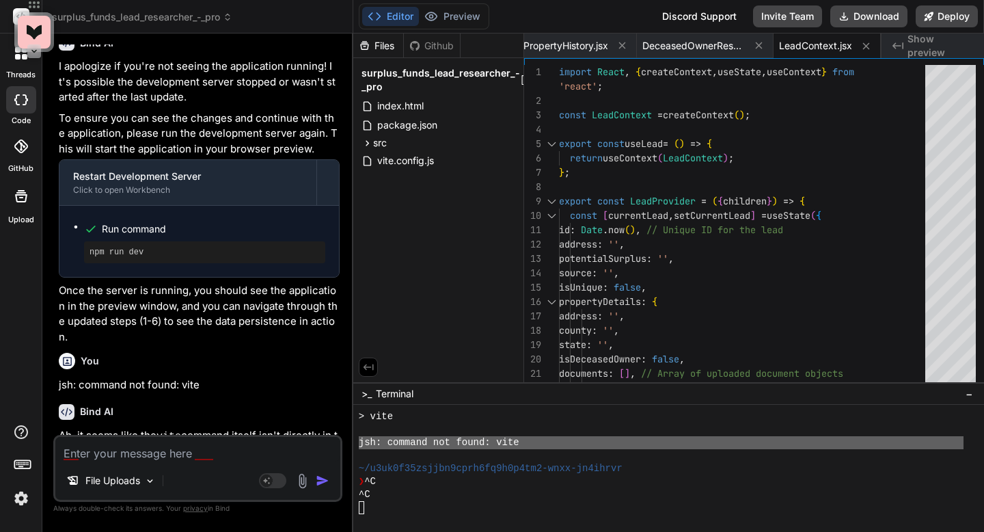
click at [394, 20] on button "Editor" at bounding box center [390, 16] width 57 height 19
click at [150, 452] on textarea at bounding box center [197, 449] width 285 height 25
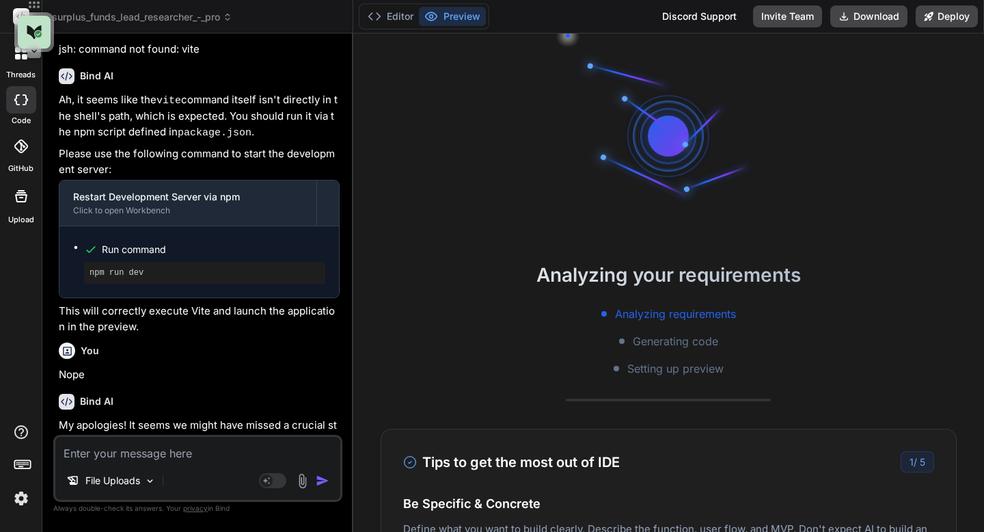
scroll to position [9099, 0]
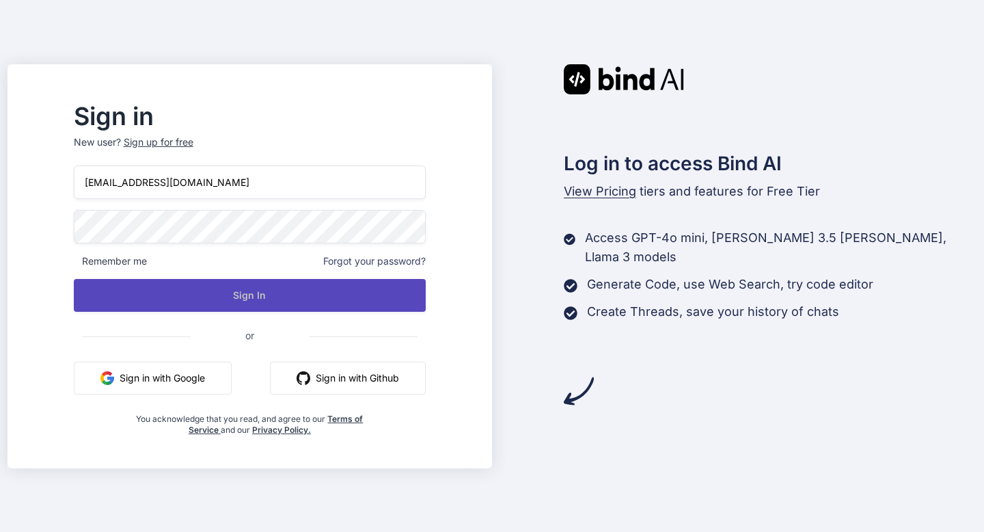
click at [290, 293] on button "Sign In" at bounding box center [250, 295] width 353 height 33
